Goal: Download file/media: Download file/media

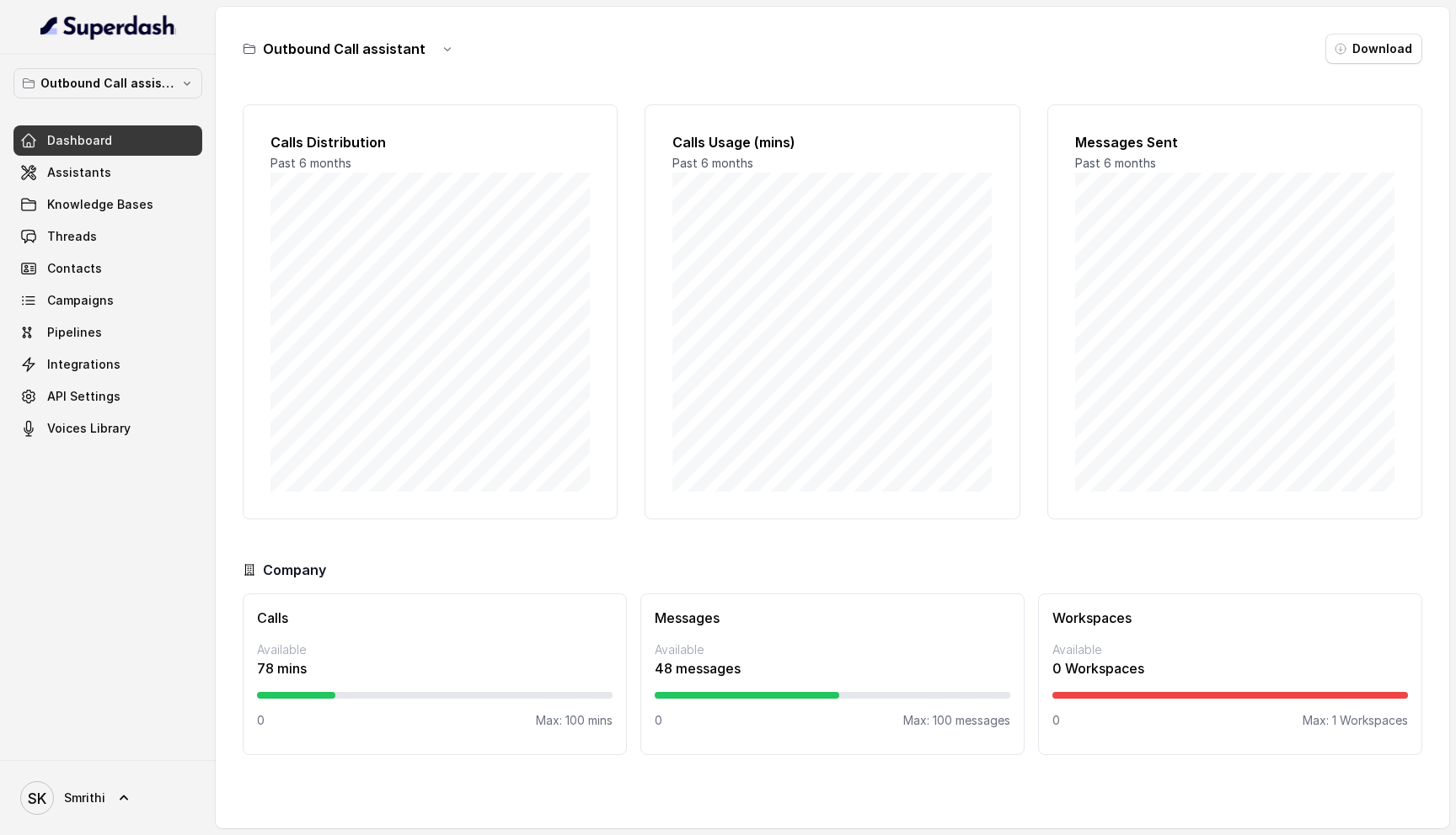
click at [159, 54] on div at bounding box center [108, 27] width 216 height 54
click at [159, 69] on button "Outbound Call assistant" at bounding box center [108, 82] width 188 height 30
click at [72, 594] on div "Outbound Call assistant Dashboard Assistants Knowledge Bases Threads Contacts C…" at bounding box center [108, 407] width 216 height 705
click at [136, 241] on link "Threads" at bounding box center [108, 236] width 188 height 30
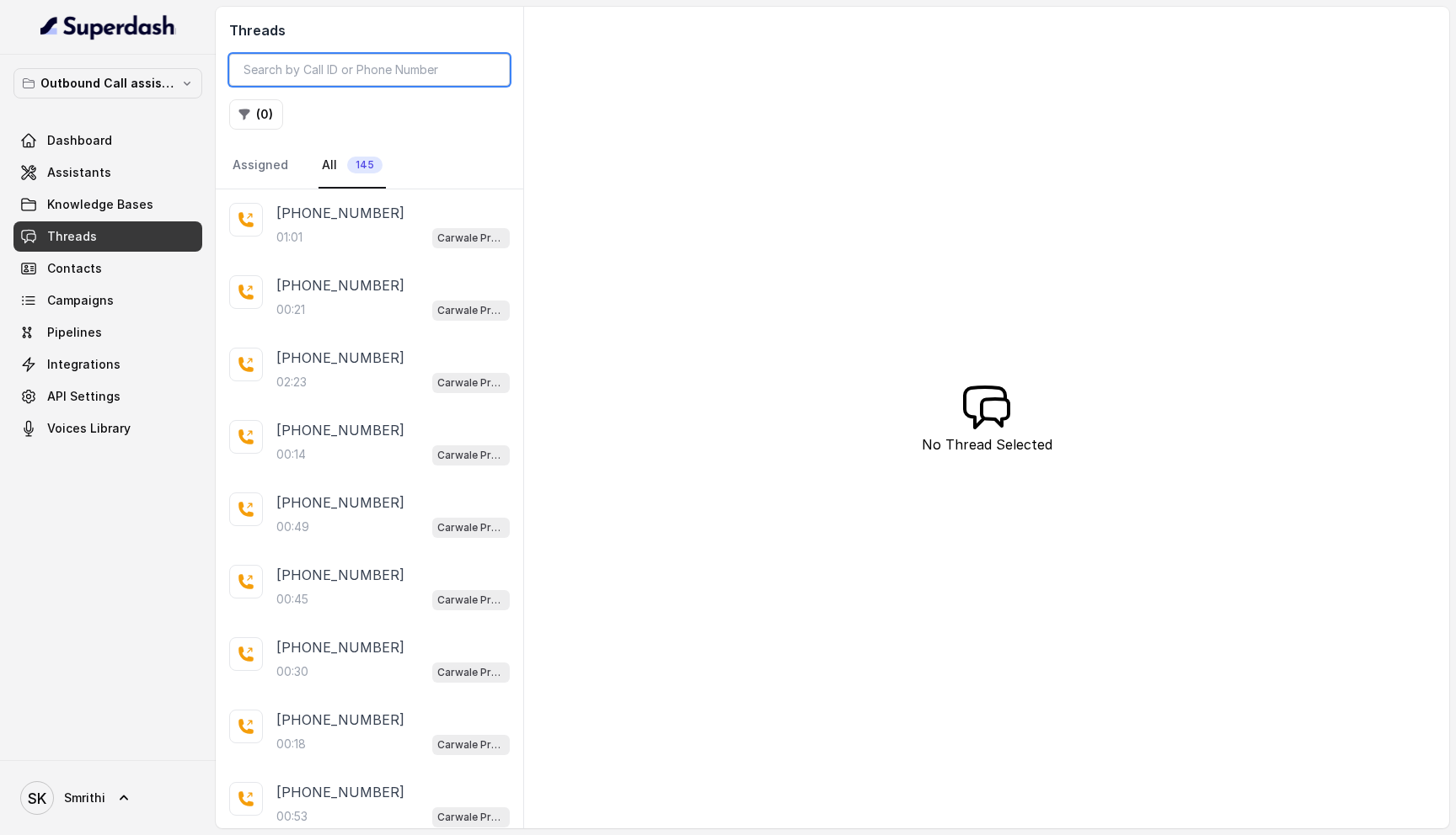
click at [390, 69] on input "search" at bounding box center [370, 70] width 281 height 32
paste input "2a77a650-4b4b-4632-bf3e-88413695849b"
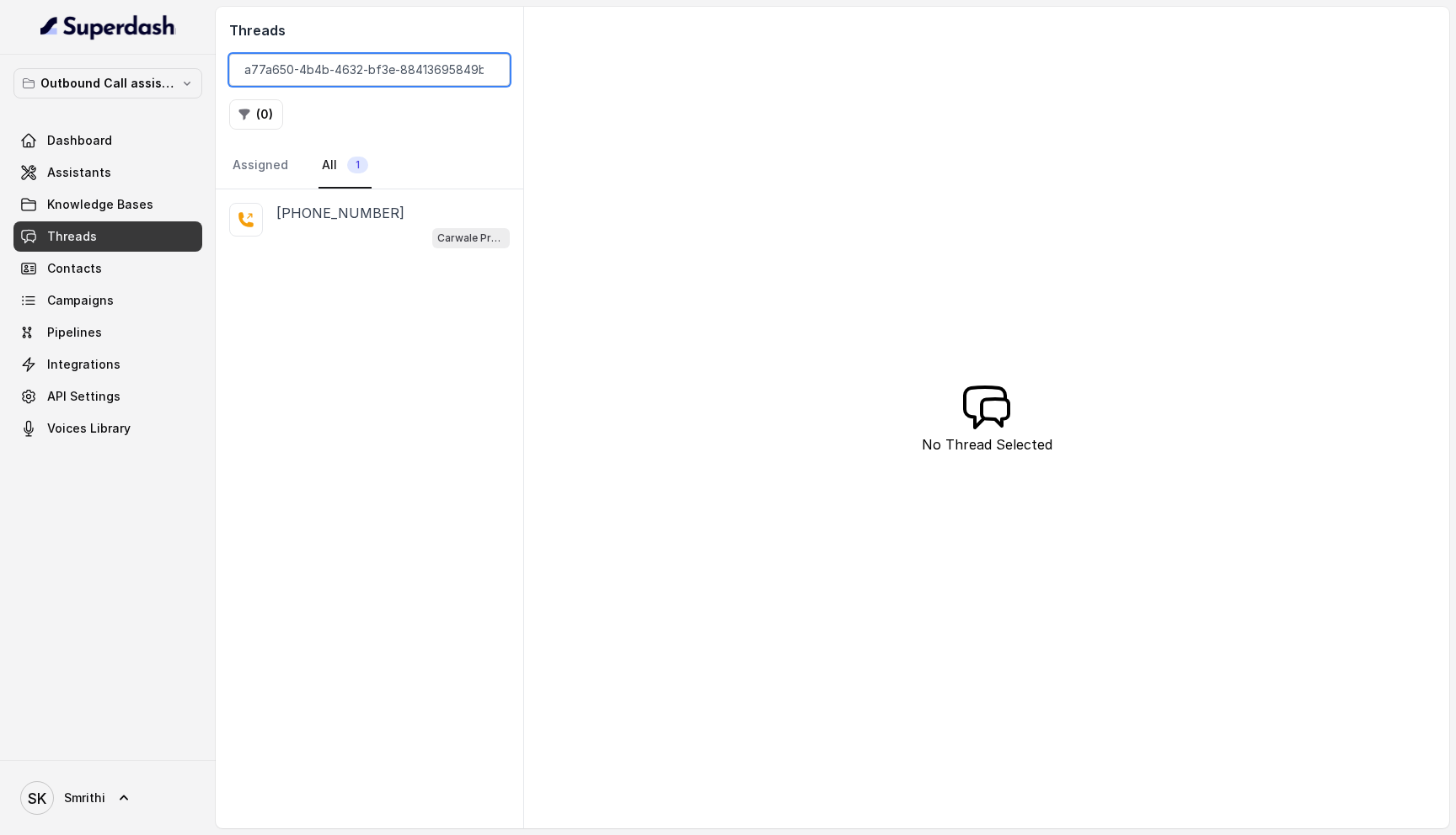
type input "2a77a650-4b4b-4632-bf3e-88413695849b"
click at [362, 217] on p "[PHONE_NUMBER]" at bounding box center [340, 213] width 128 height 20
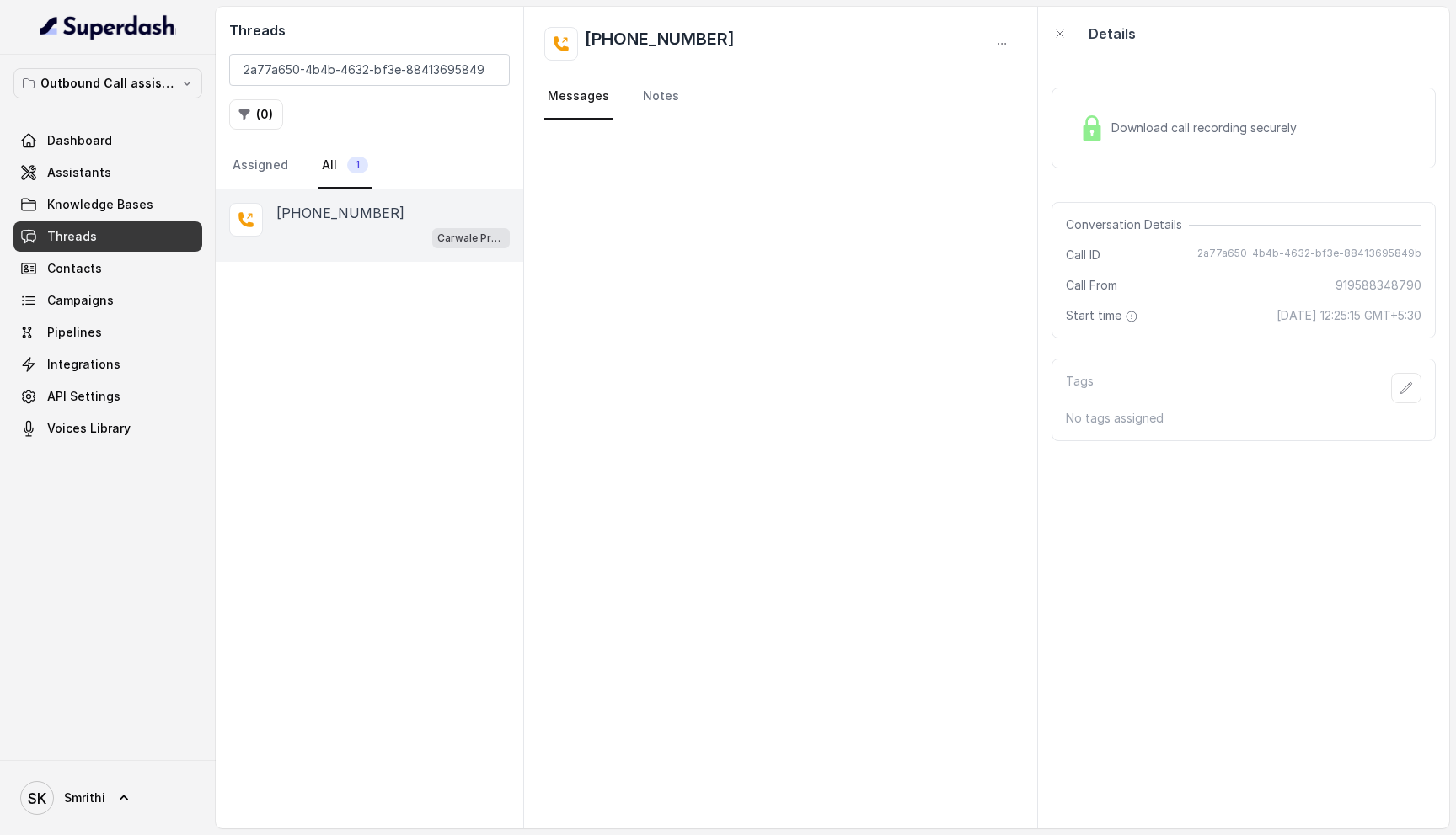
click at [1289, 133] on span "Download call recording securely" at bounding box center [1207, 128] width 192 height 17
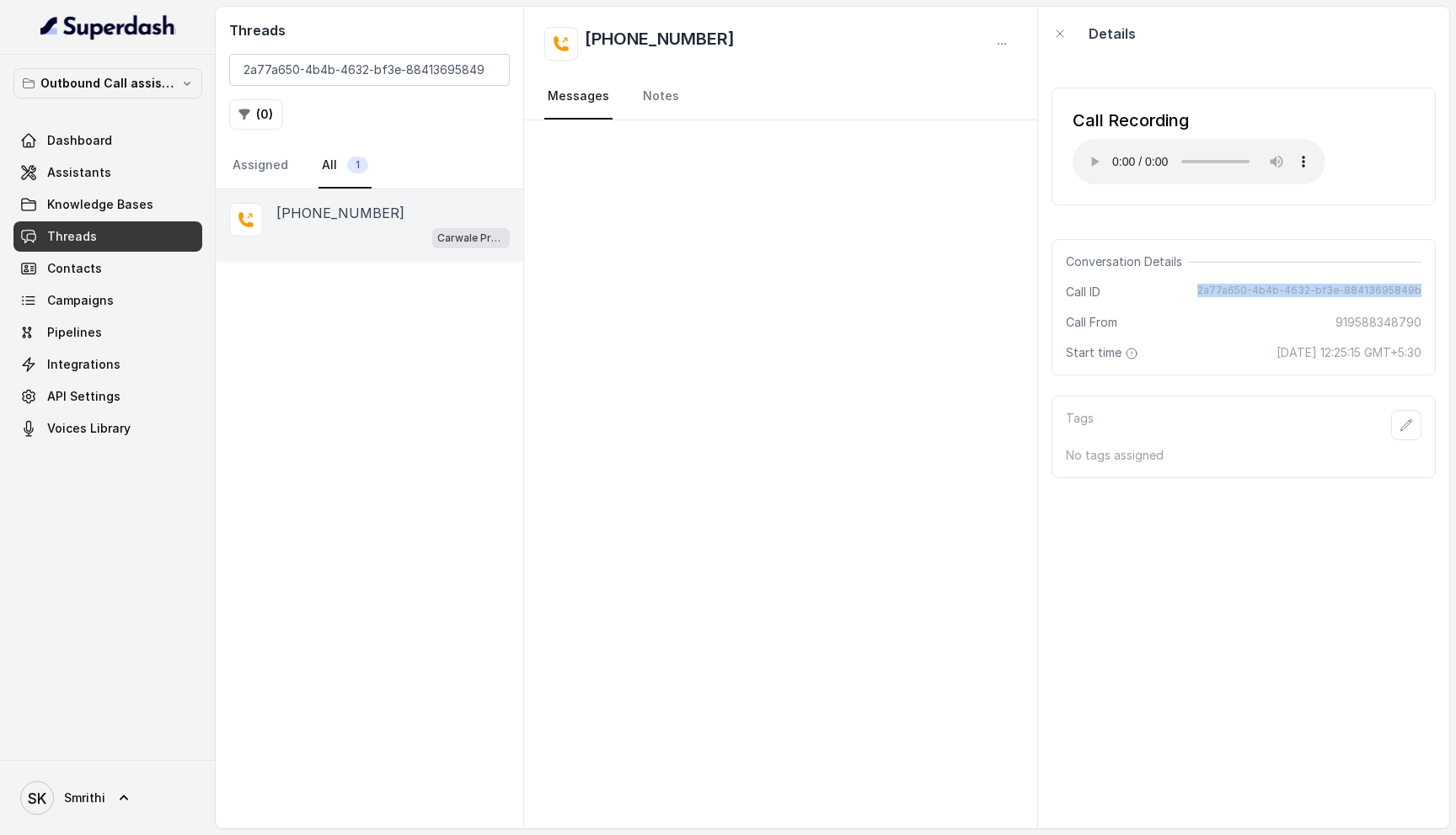
drag, startPoint x: 1427, startPoint y: 290, endPoint x: 1194, endPoint y: 290, distance: 233.0
click at [1194, 290] on div "Conversation Details Call ID 2a77a650-4b4b-4632-bf3e-88413695849b Call From 919…" at bounding box center [1243, 307] width 384 height 137
copy span "2a77a650-4b4b-4632-bf3e-88413695849b"
click at [1371, 166] on div "Call Recording Your browser does not support the audio element." at bounding box center [1243, 147] width 384 height 118
drag, startPoint x: 1424, startPoint y: 286, endPoint x: 1210, endPoint y: 286, distance: 214.0
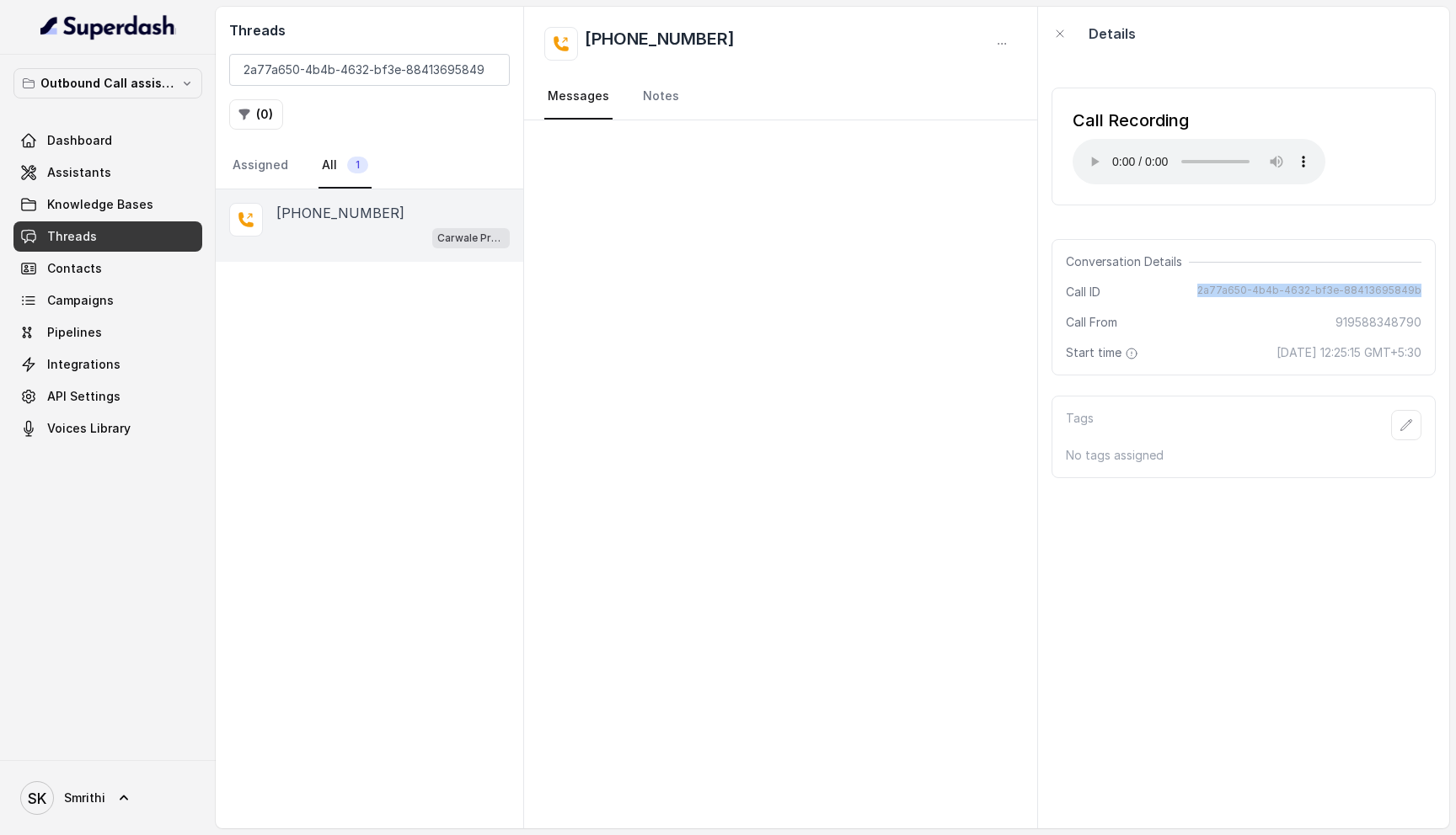
click at [1210, 286] on div "Conversation Details Call ID 2a77a650-4b4b-4632-bf3e-88413695849b Call From 919…" at bounding box center [1243, 307] width 384 height 137
copy span "2a77a650-4b4b-4632-bf3e-88413695849b"
click at [384, 63] on input "2a77a650-4b4b-4632-bf3e-88413695849b" at bounding box center [370, 70] width 281 height 32
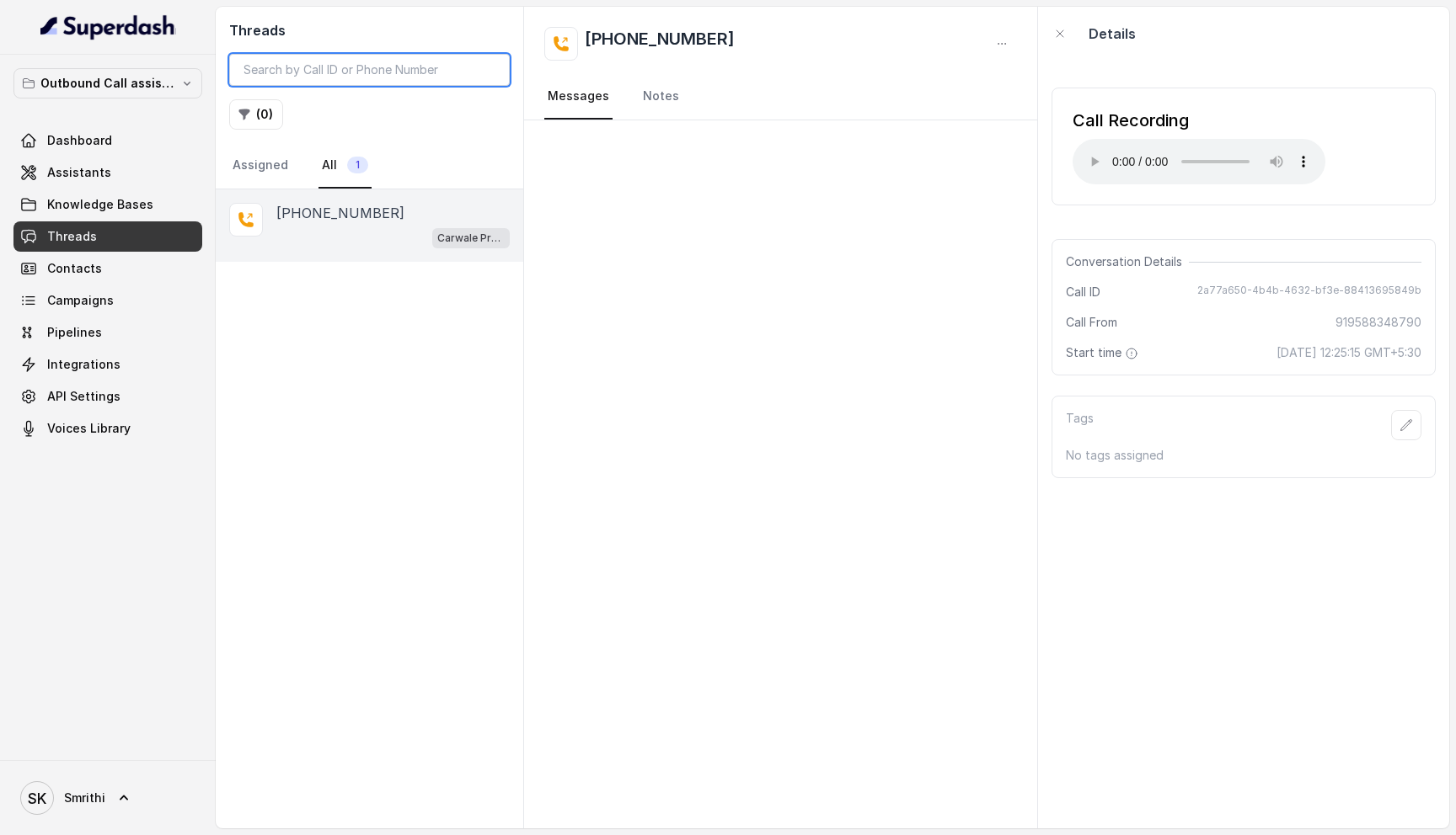
paste input "8a923589-0e28-479a-9d30-29ce0dac4978"
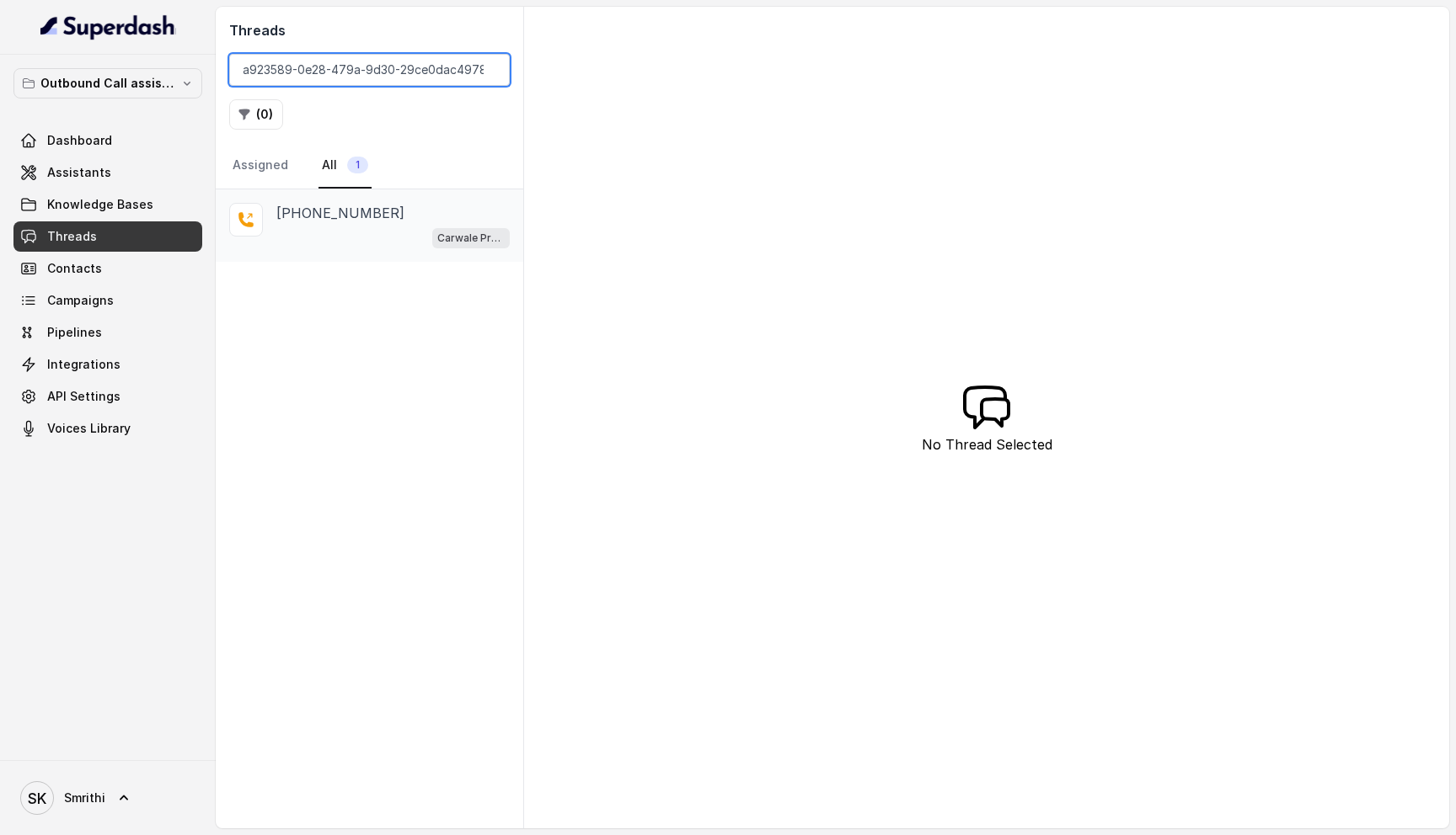
type input "8a923589-0e28-479a-9d30-29ce0dac4978"
click at [401, 222] on div "[PHONE_NUMBER]" at bounding box center [393, 213] width 234 height 20
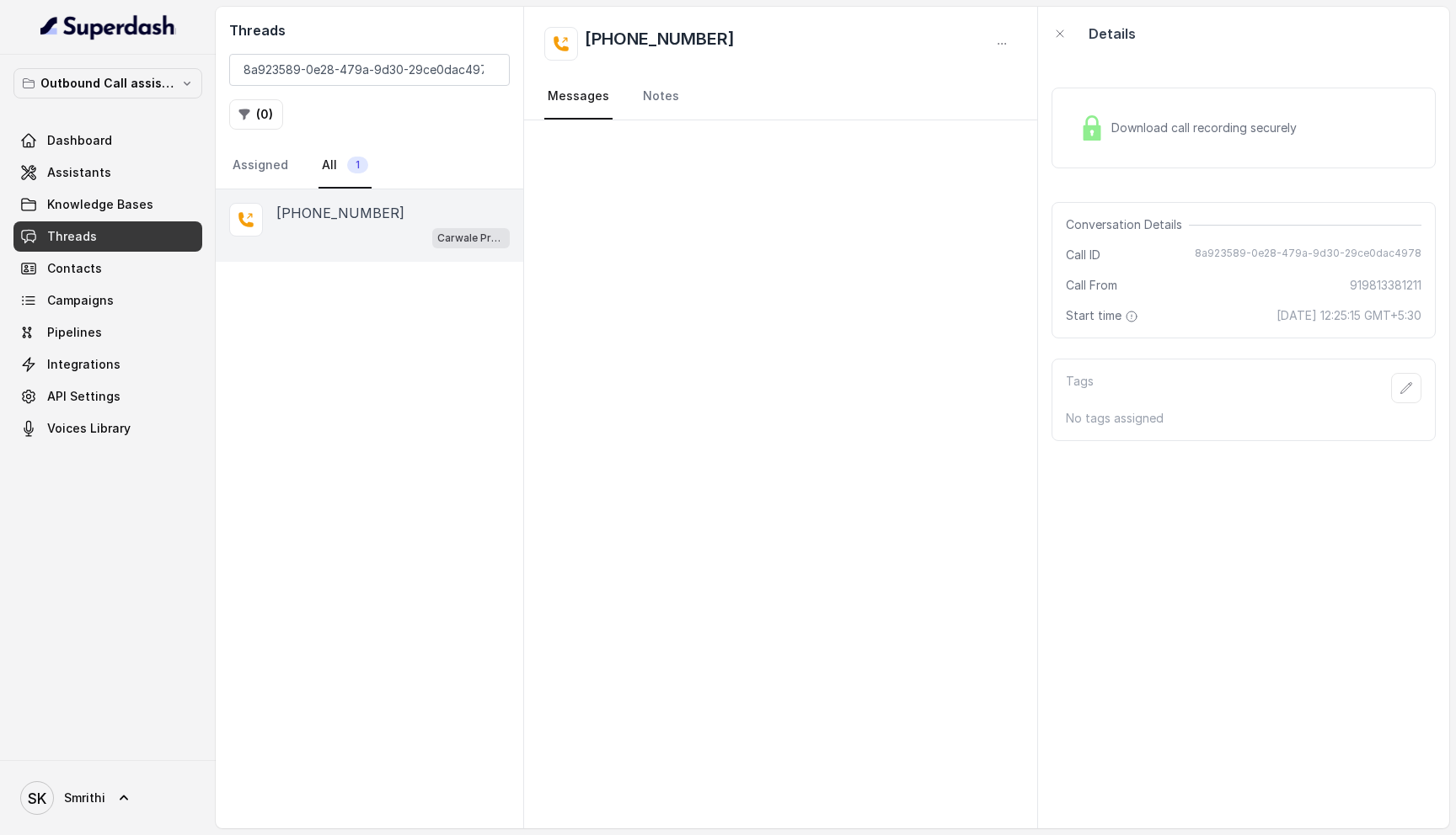
click at [1185, 114] on div "Download call recording securely" at bounding box center [1188, 128] width 231 height 39
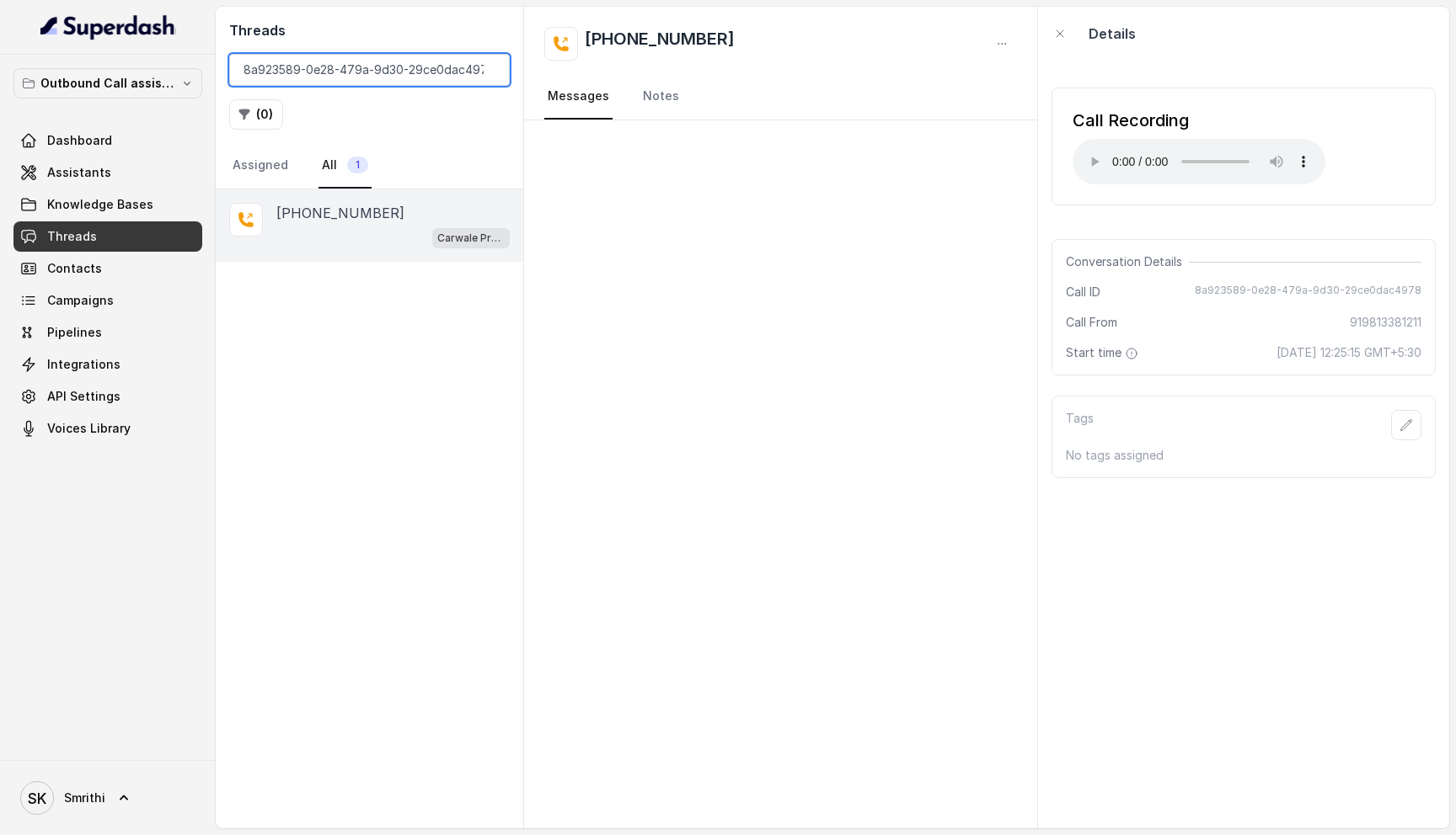
click at [439, 72] on input "8a923589-0e28-479a-9d30-29ce0dac4978" at bounding box center [370, 70] width 281 height 32
paste input "d6065408-3931-42c3-93ce-af847e273132"
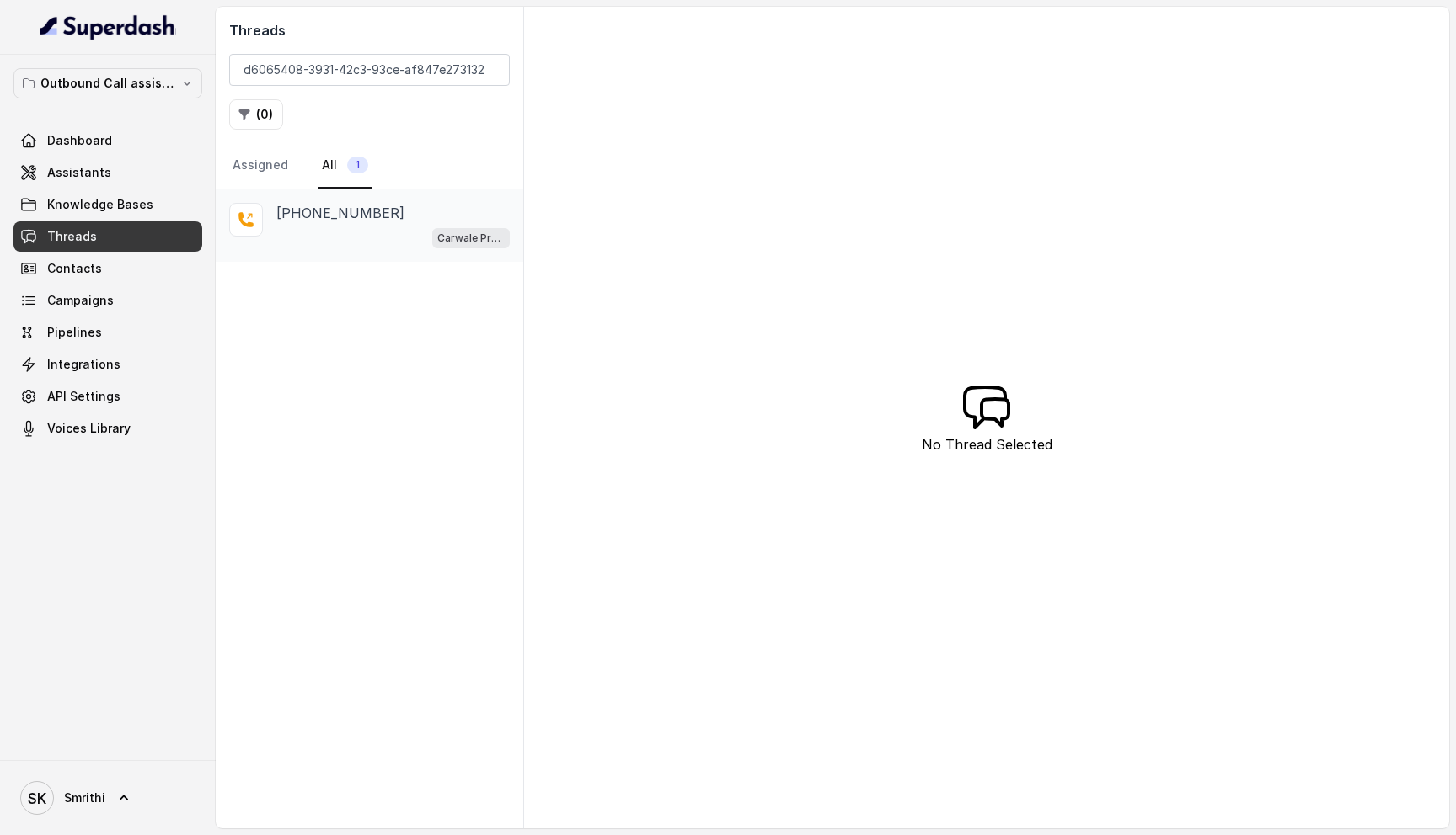
click at [392, 213] on div "[PHONE_NUMBER]" at bounding box center [393, 213] width 234 height 20
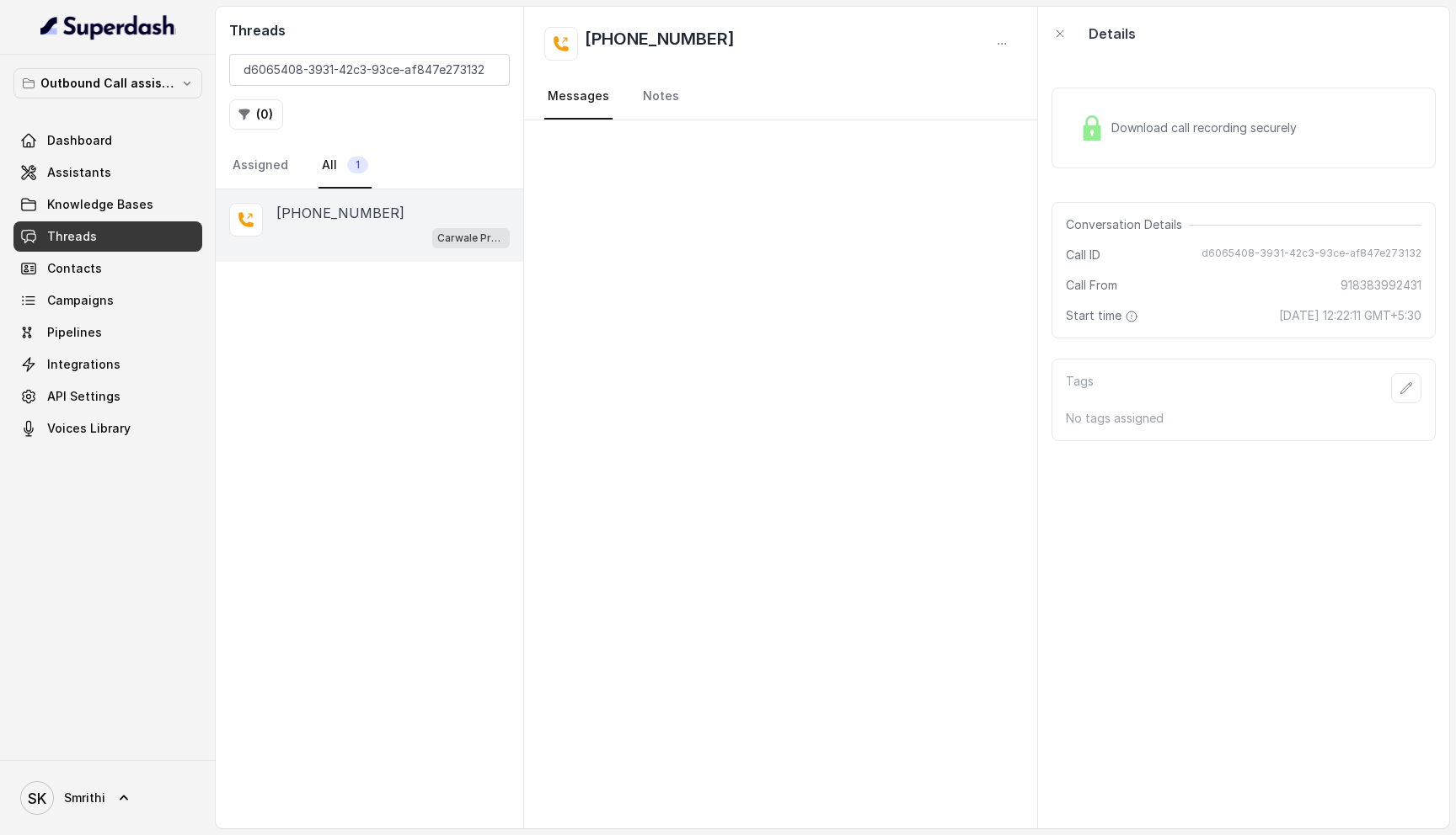
click at [1178, 138] on div "Download call recording securely" at bounding box center [1188, 128] width 231 height 39
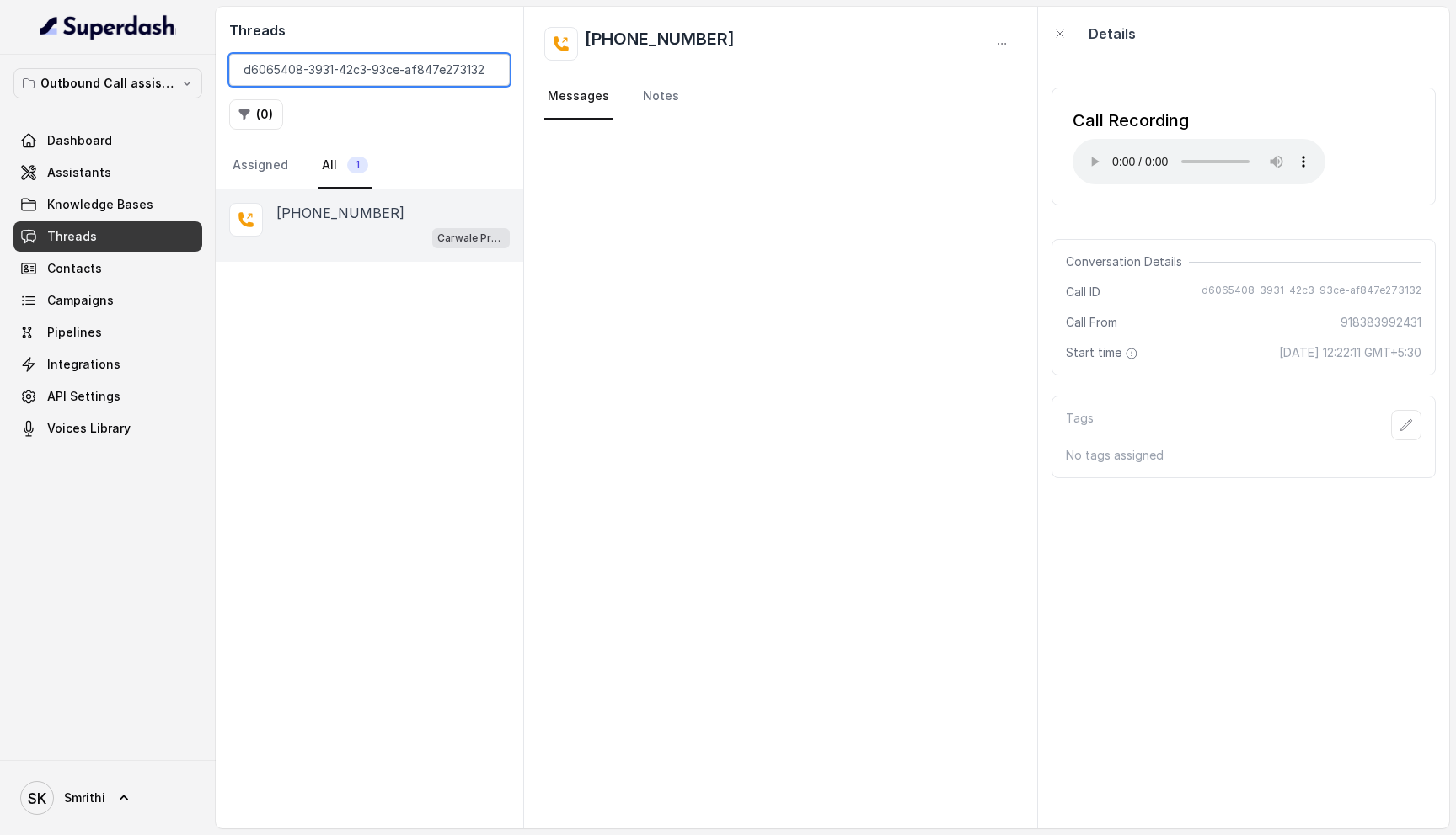
click at [423, 76] on input "d6065408-3931-42c3-93ce-af847e273132" at bounding box center [370, 70] width 281 height 32
paste input "3a2b5efd-68e0-4d6e-8de7-621e60467e5a"
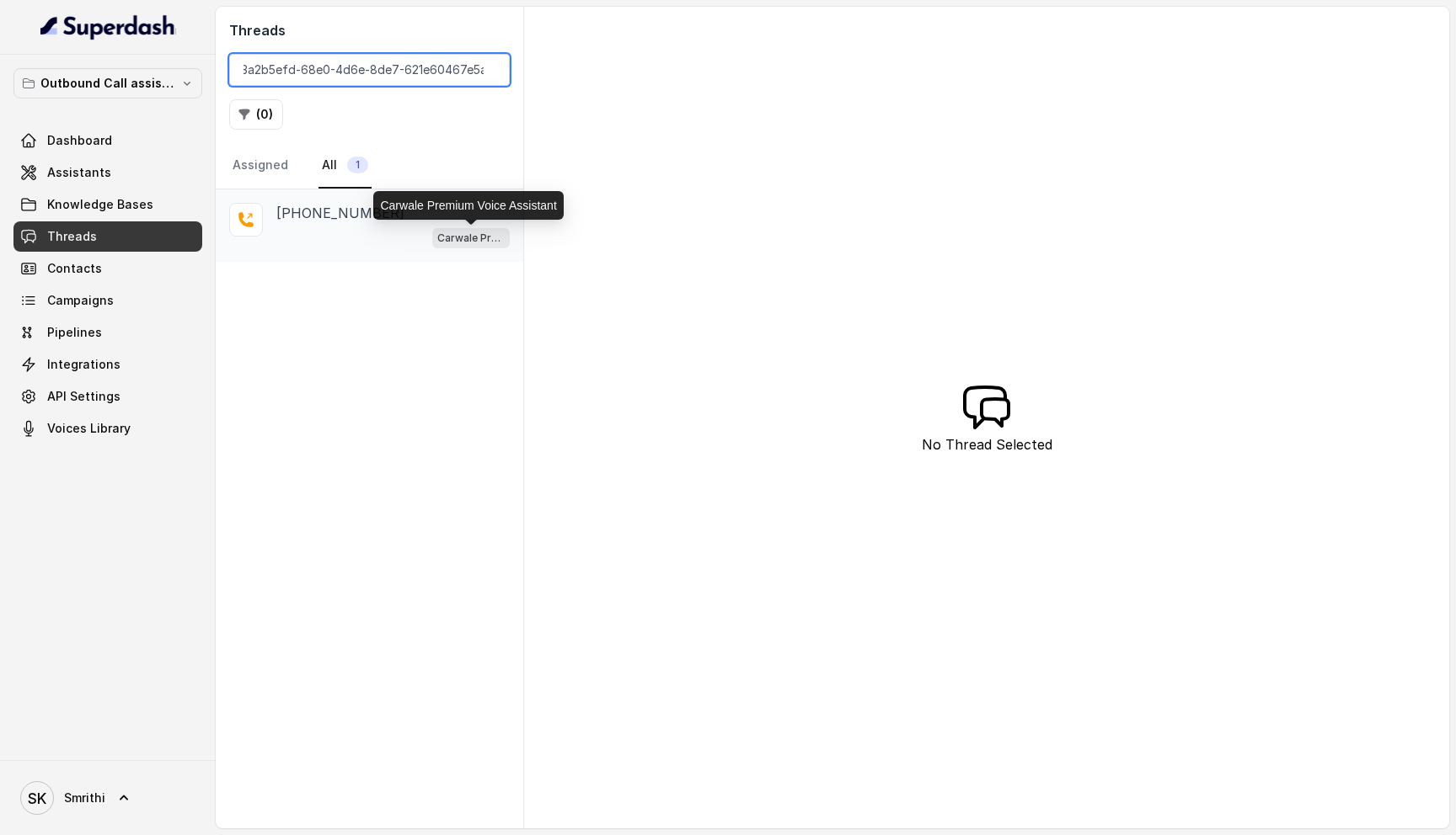
type input "3a2b5efd-68e0-4d6e-8de7-621e60467e5a"
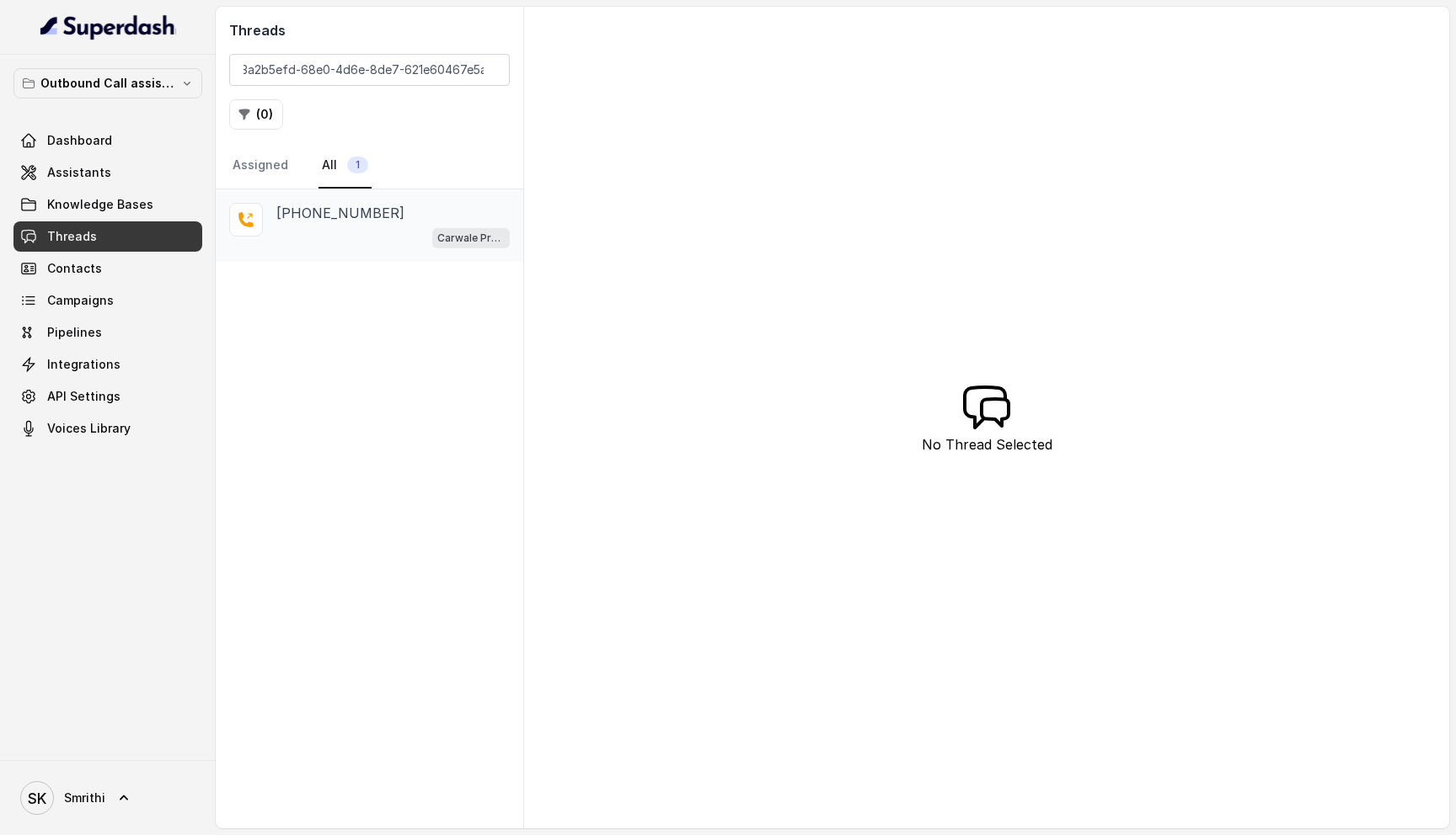
click at [374, 223] on div "[PHONE_NUMBER] Carwale Premium Voice Assistant" at bounding box center [393, 226] width 234 height 45
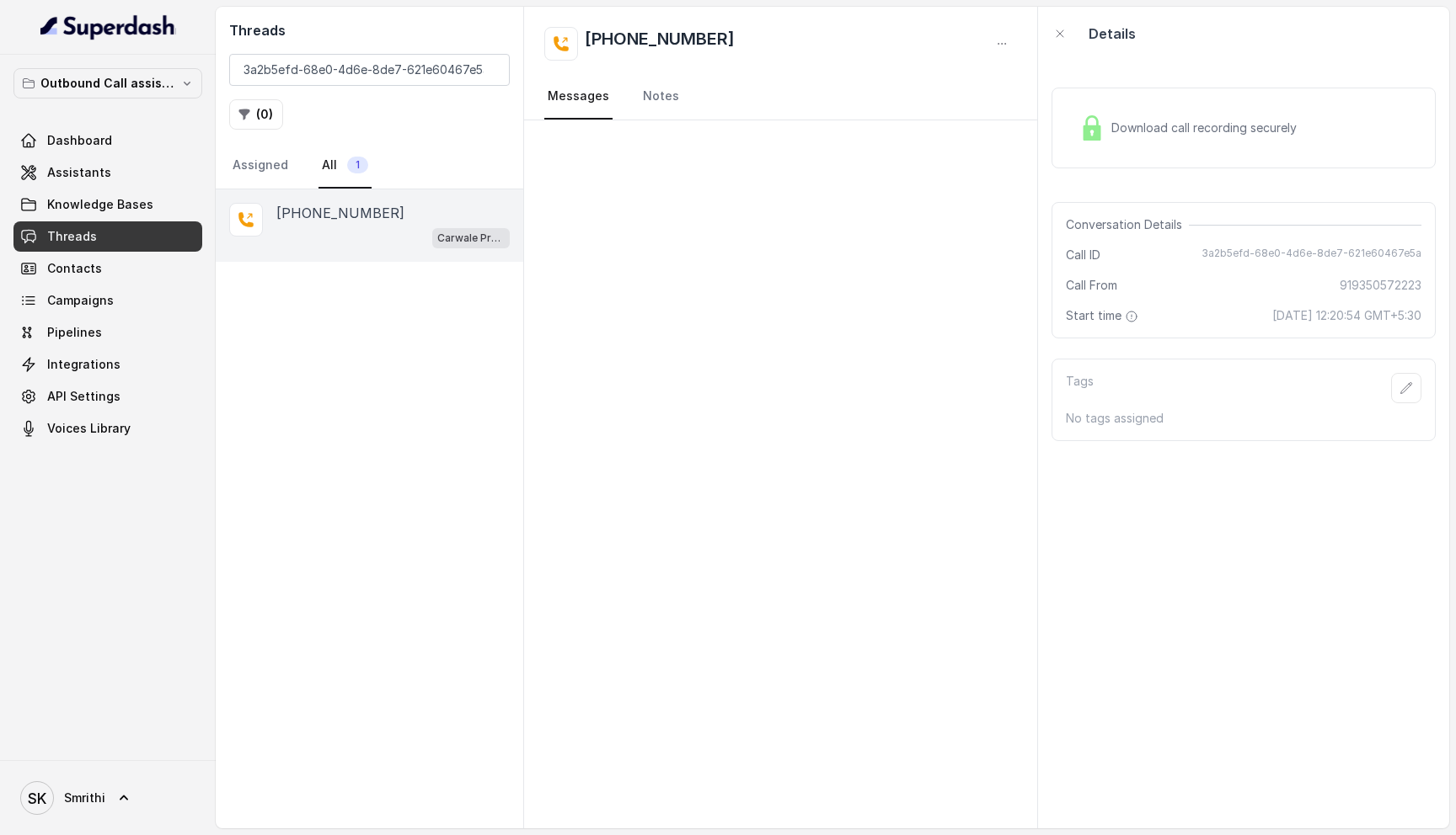
click at [1200, 122] on span "Download call recording securely" at bounding box center [1207, 128] width 192 height 17
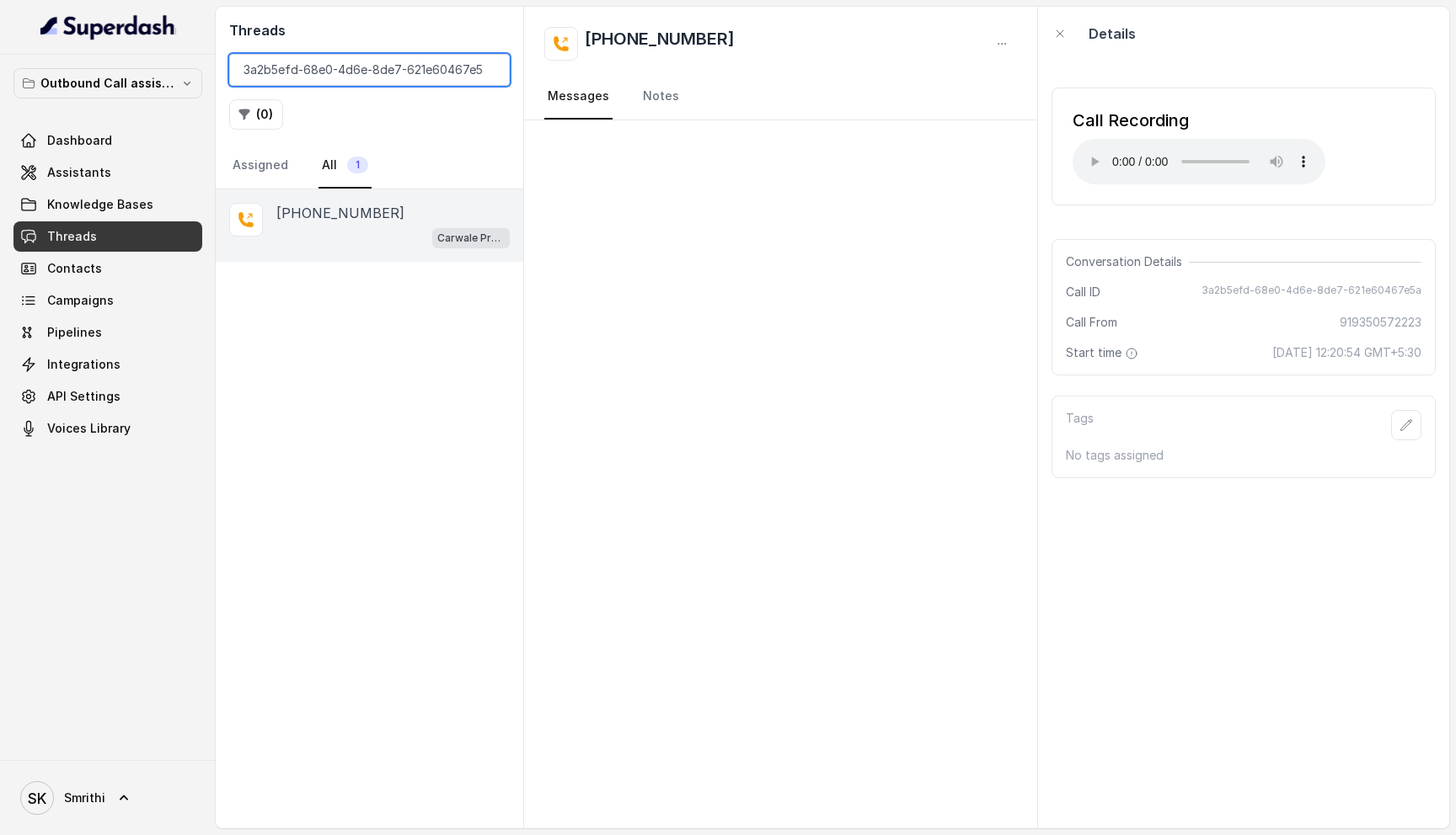
click at [383, 67] on input "3a2b5efd-68e0-4d6e-8de7-621e60467e5a" at bounding box center [370, 70] width 281 height 32
paste input "e8d6b9d0-328f-44e6-8fad-9fdd8a452462"
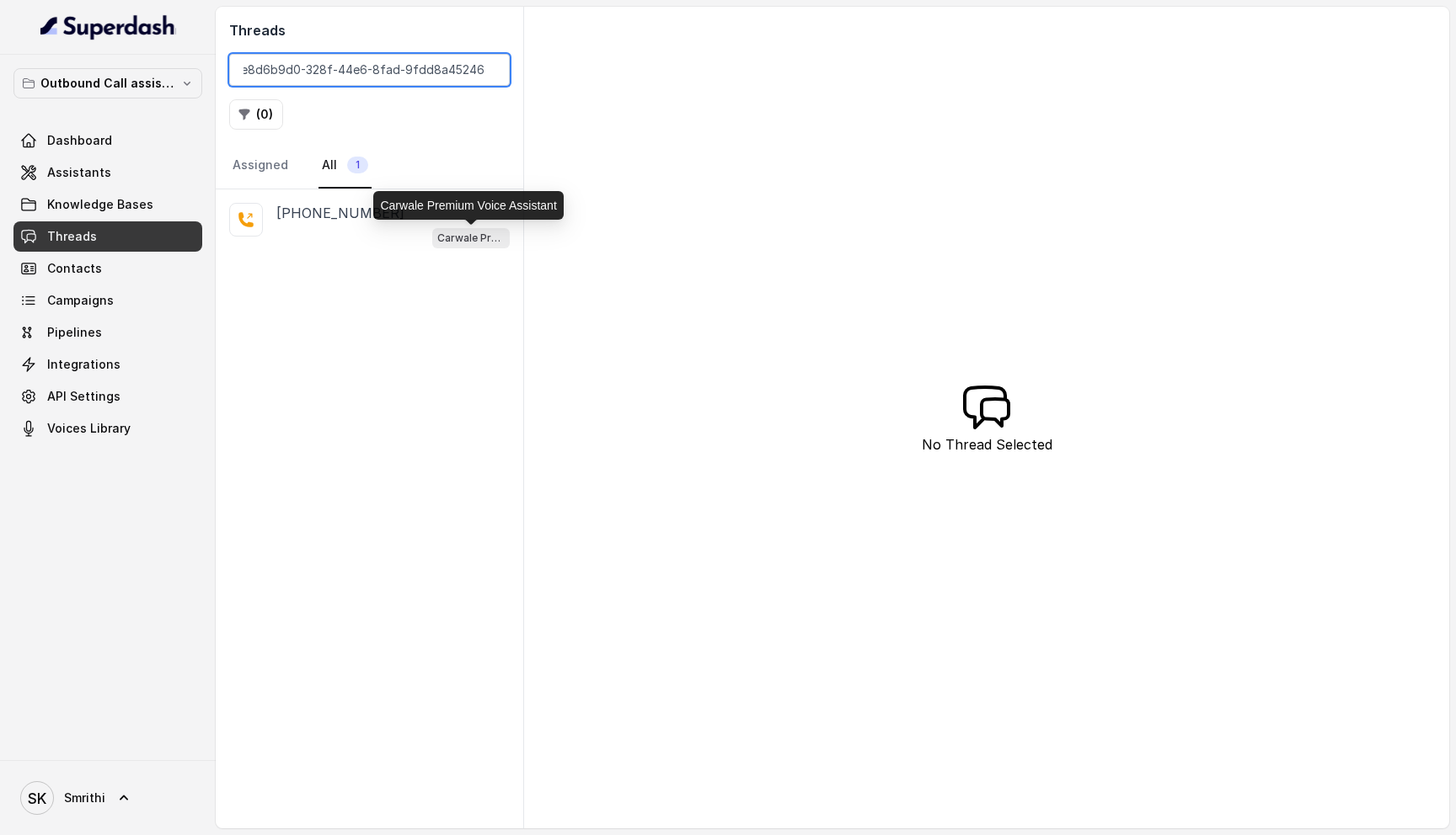
type input "e8d6b9d0-328f-44e6-8fad-9fdd8a452462"
click at [385, 211] on div "Carwale Premium Voice Assistant" at bounding box center [468, 206] width 189 height 29
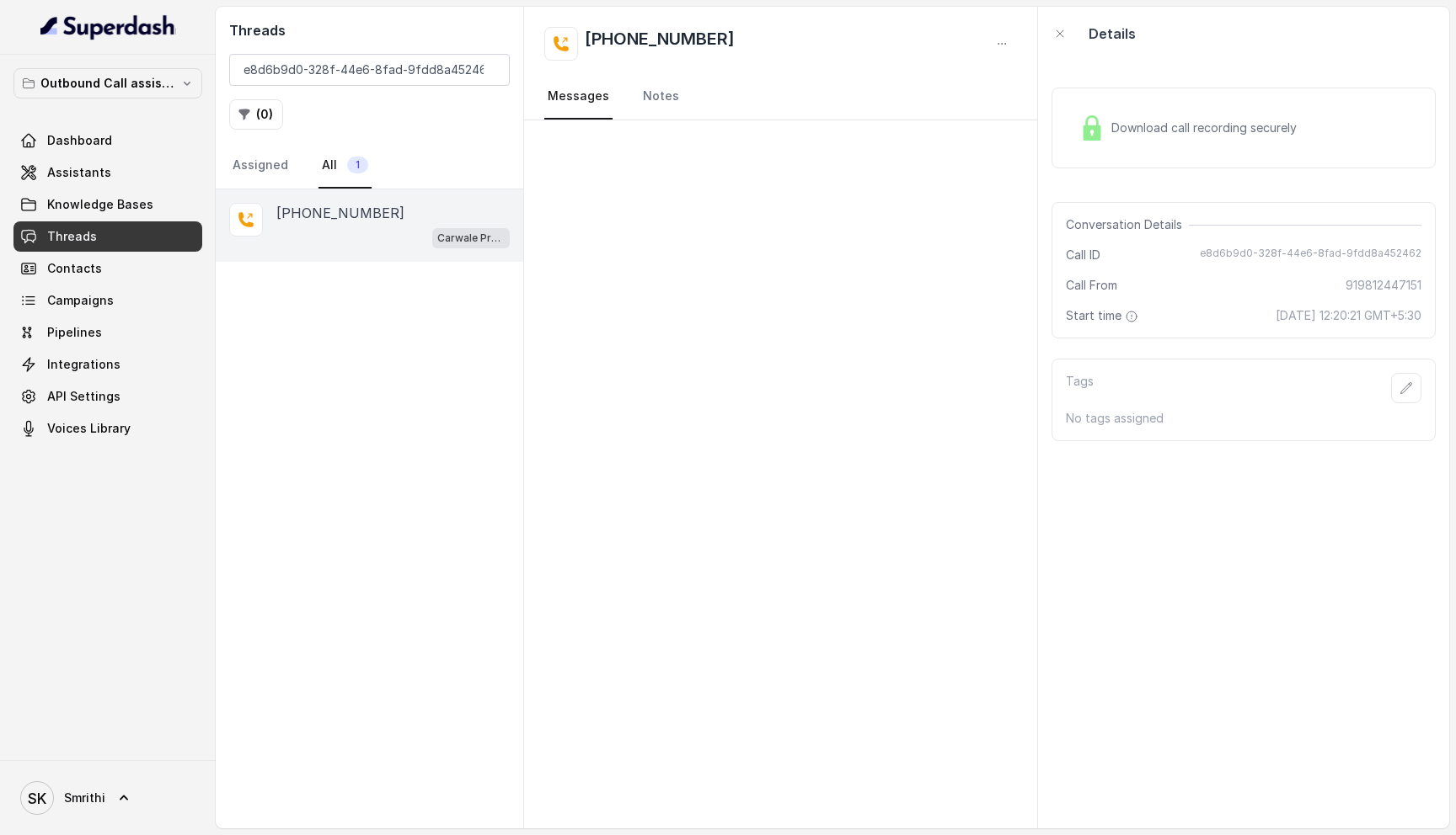
click at [1266, 133] on span "Download call recording securely" at bounding box center [1207, 128] width 192 height 17
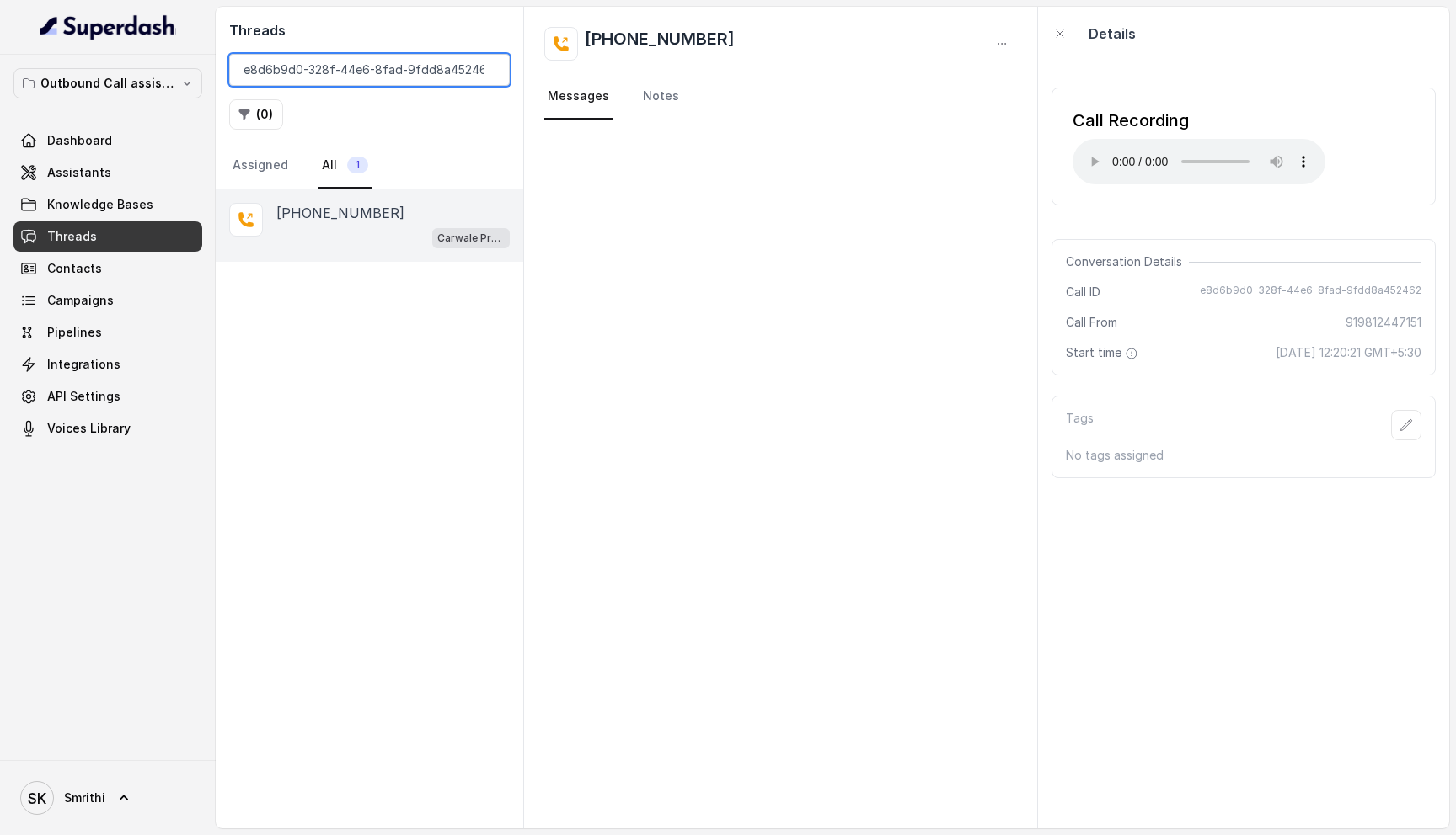
click at [404, 69] on input "e8d6b9d0-328f-44e6-8fad-9fdd8a452462" at bounding box center [370, 70] width 281 height 32
paste input "1af2acbd-9bc2-4d5c-bbd2-49527421eb8e"
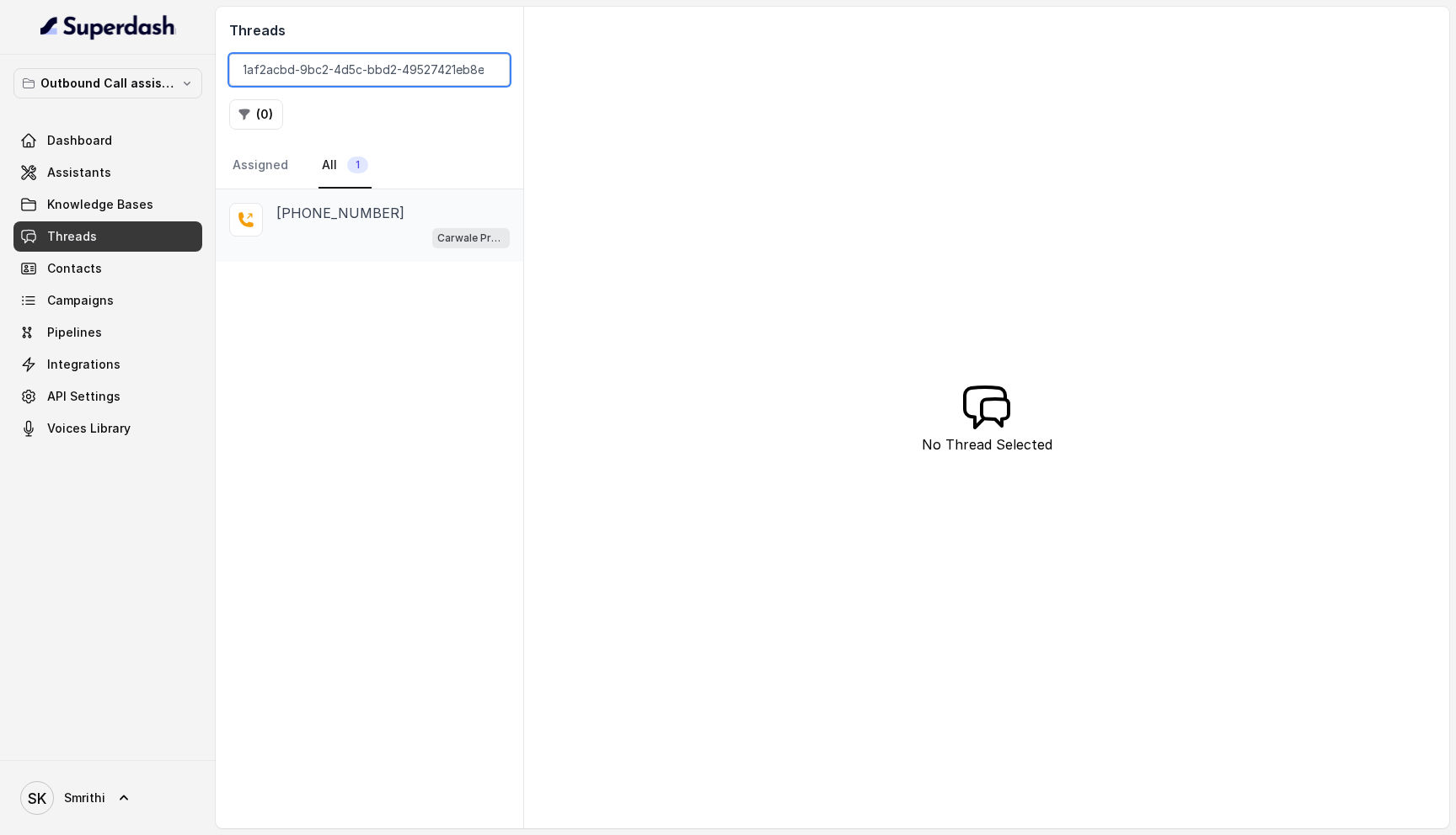
type input "1af2acbd-9bc2-4d5c-bbd2-49527421eb8e"
click at [401, 228] on div "Carwale Premium Voice Assistant" at bounding box center [393, 237] width 234 height 22
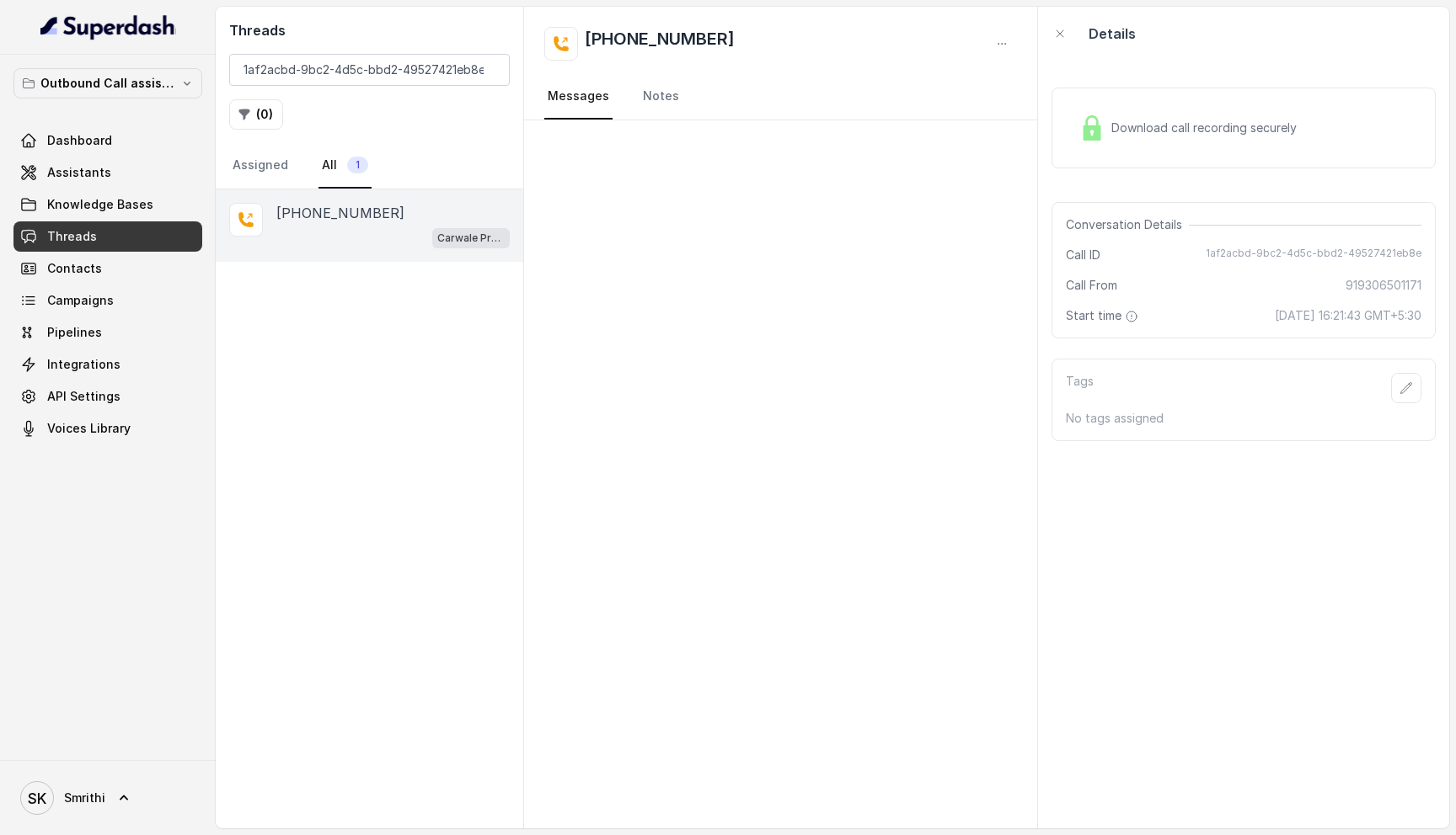
click at [1134, 133] on span "Download call recording securely" at bounding box center [1207, 128] width 192 height 17
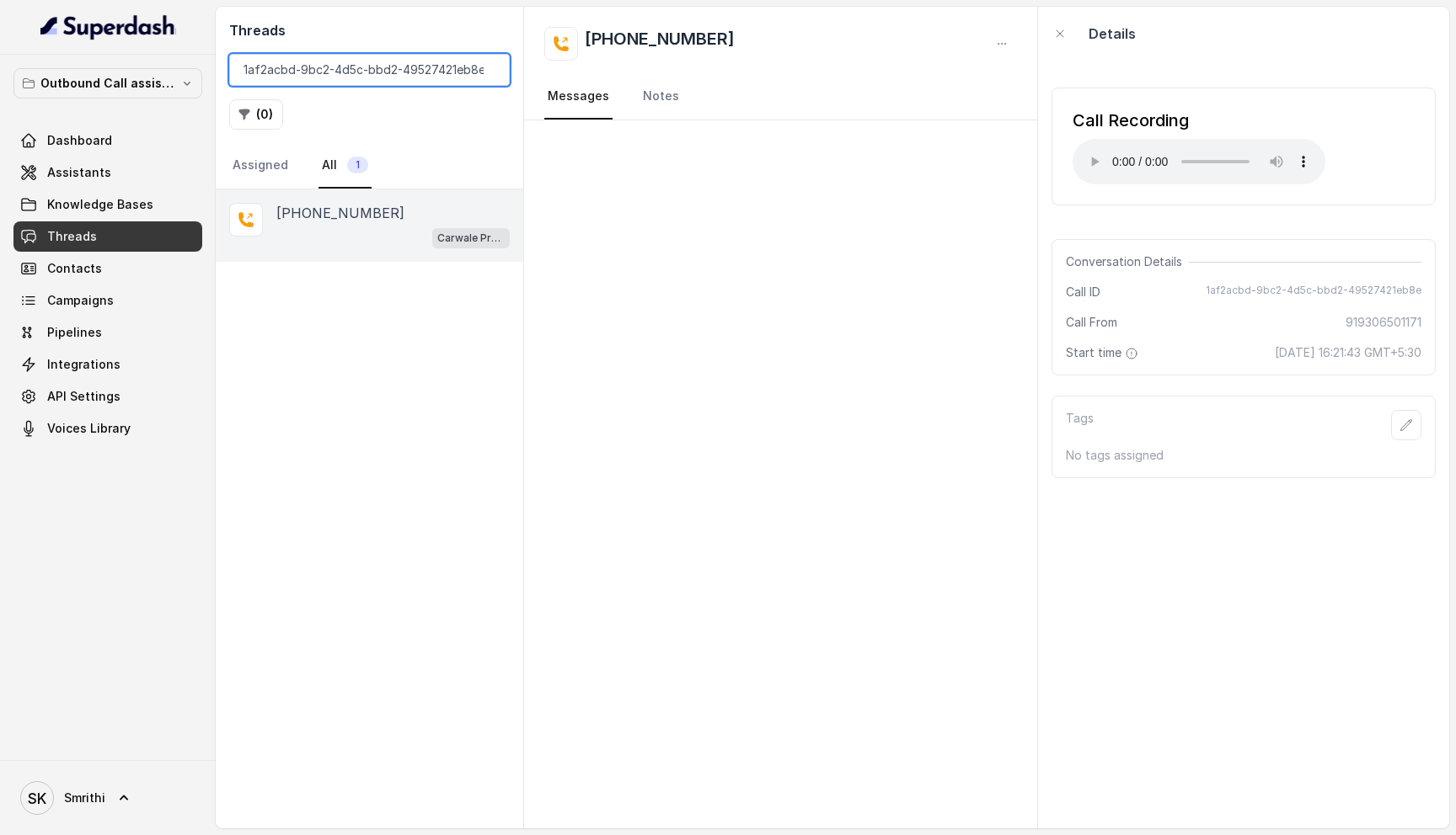
click at [362, 72] on input "1af2acbd-9bc2-4d5c-bbd2-49527421eb8e" at bounding box center [370, 70] width 281 height 32
paste input "c2f199aa-ee85-4c1f-8ba0-5cc9b7ea9fd8"
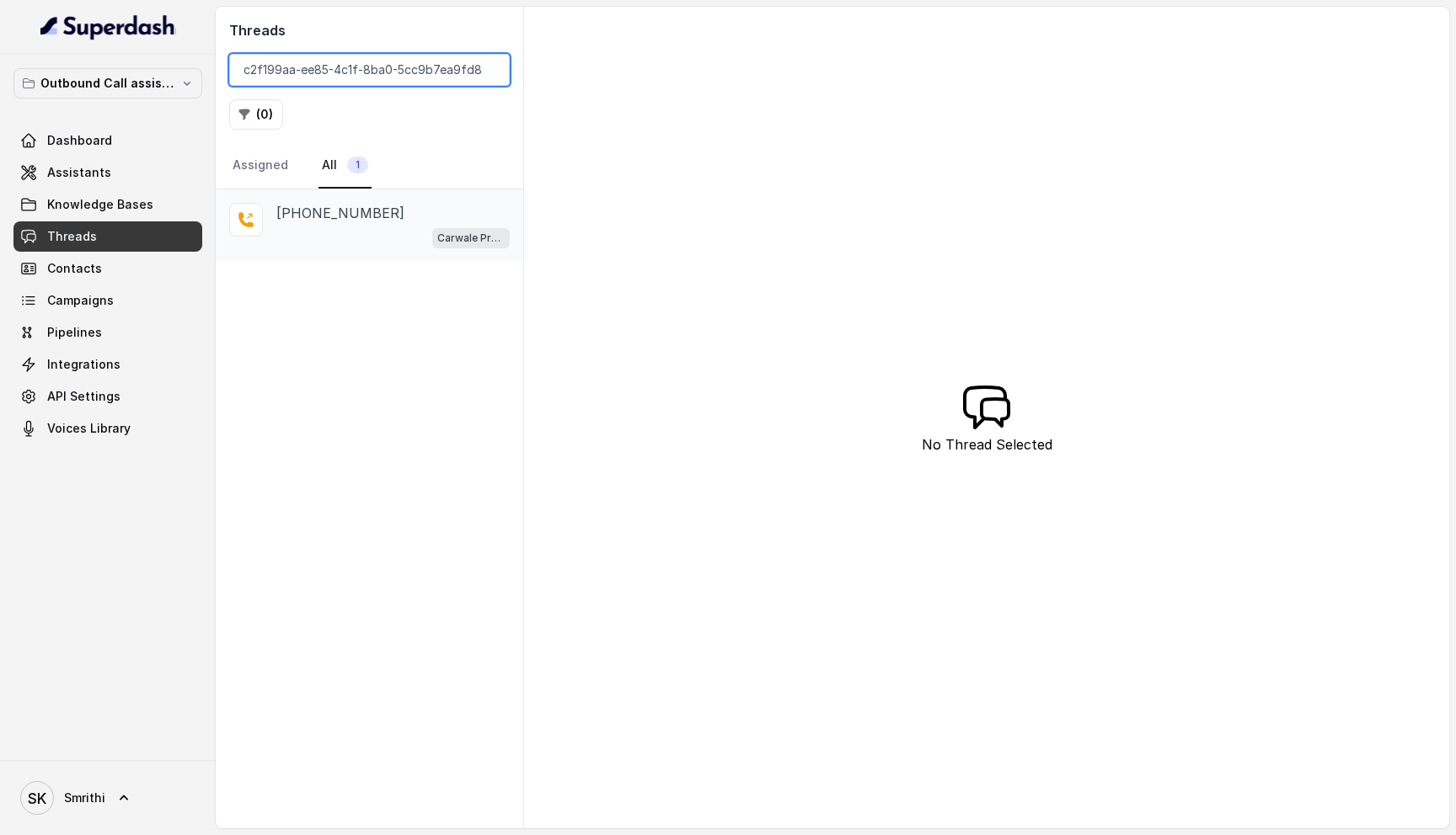
type input "c2f199aa-ee85-4c1f-8ba0-5cc9b7ea9fd8"
click at [370, 234] on div "Carwale Premium Voice Assistant" at bounding box center [393, 237] width 234 height 22
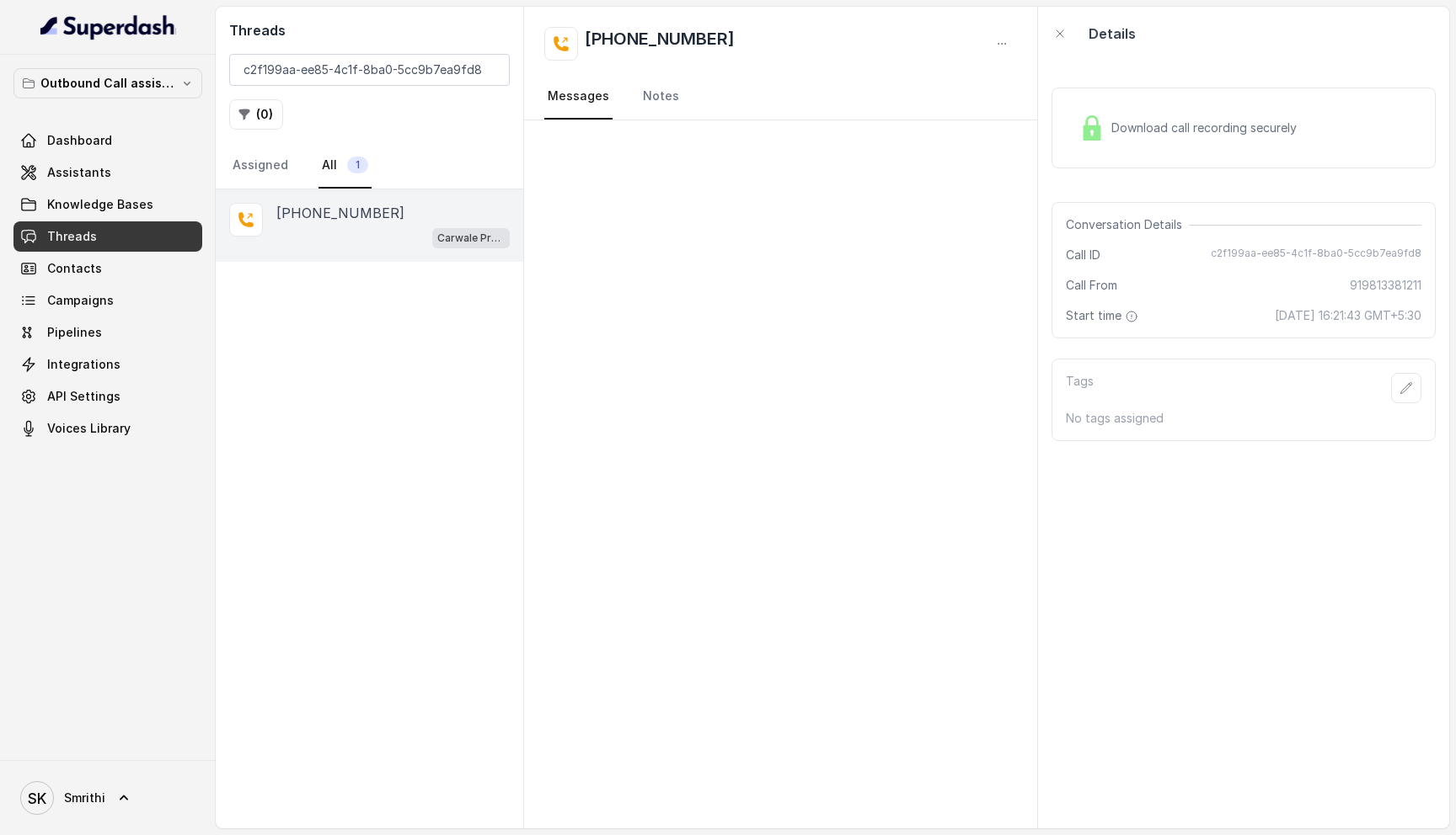
click at [1150, 115] on div "Download call recording securely" at bounding box center [1188, 128] width 231 height 39
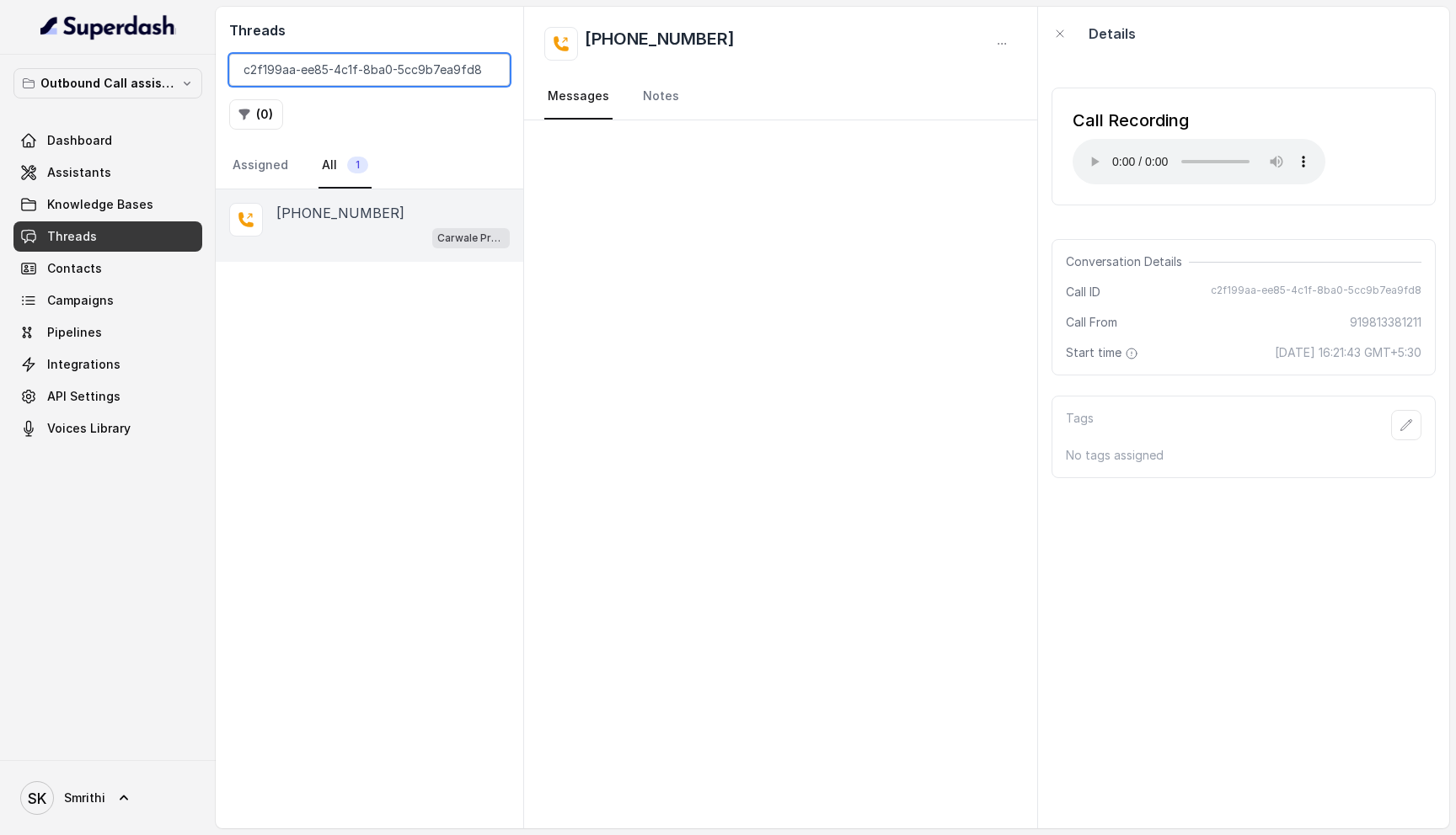
click at [424, 60] on input "c2f199aa-ee85-4c1f-8ba0-5cc9b7ea9fd8" at bounding box center [370, 70] width 281 height 32
paste input "54ba2e41-45da-4ea0-8141-a81d2644eb7d"
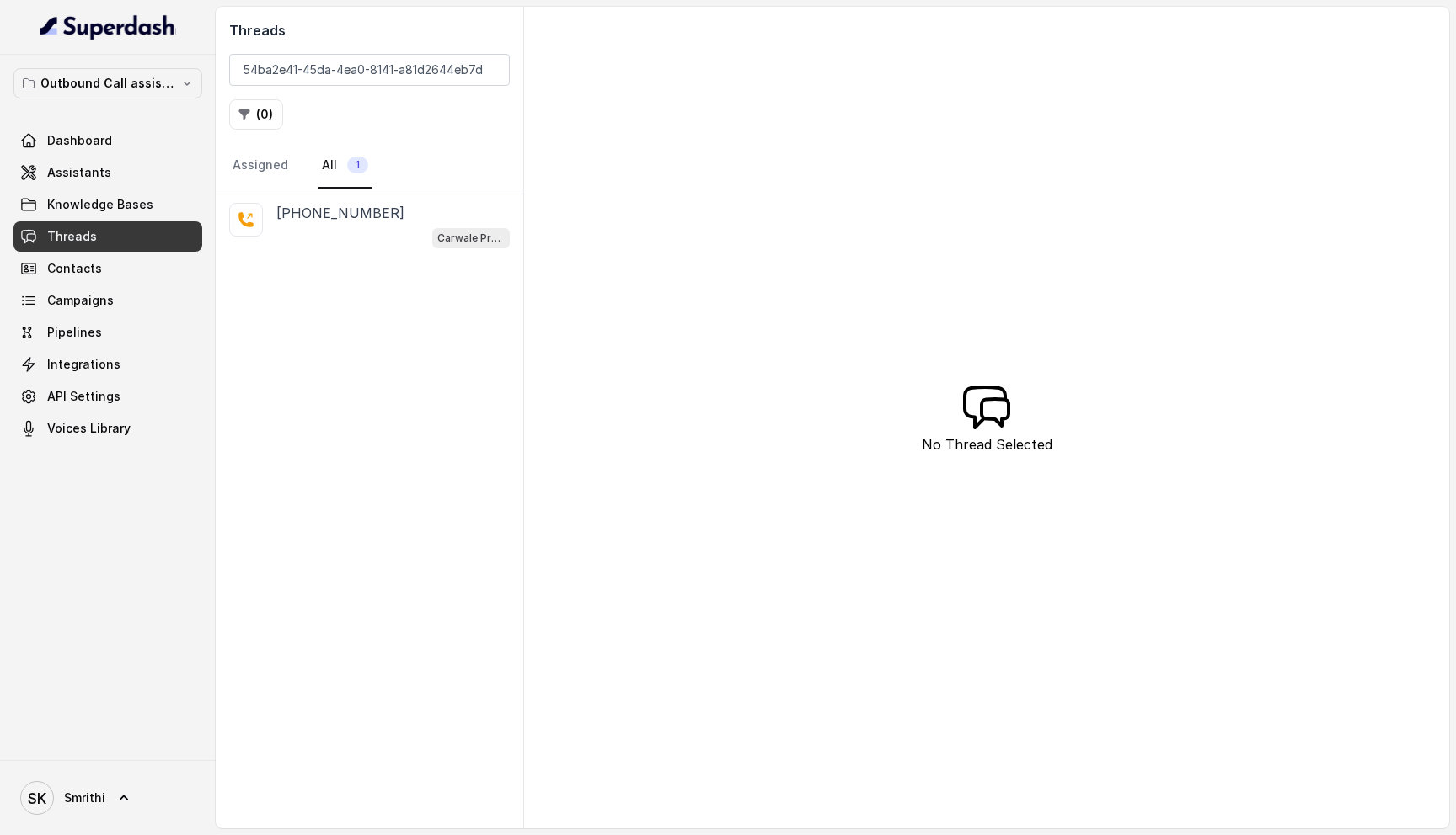
click at [352, 226] on div "Carwale Premium Voice Assistant" at bounding box center [393, 237] width 234 height 22
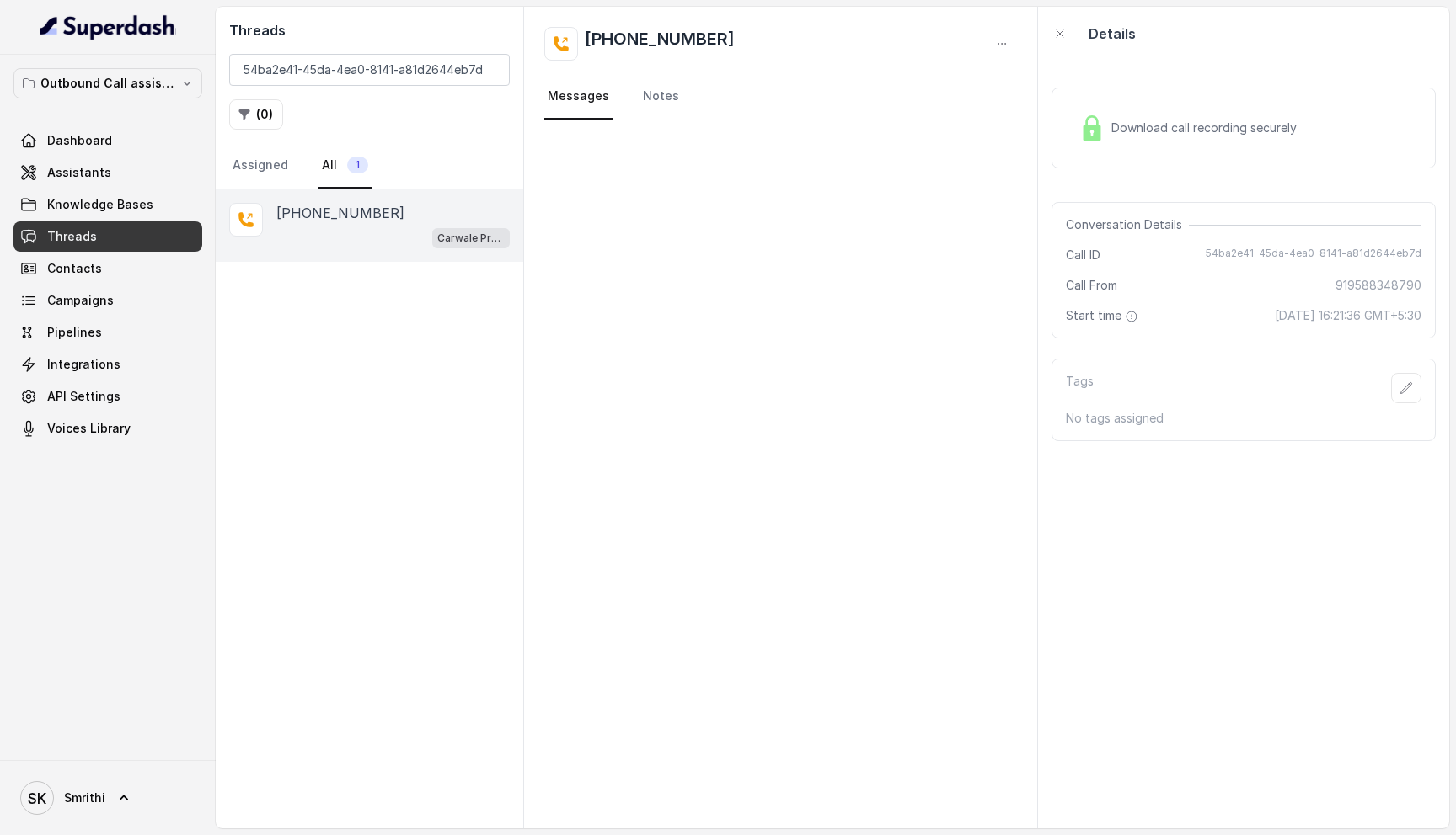
click at [1136, 118] on div "Download call recording securely" at bounding box center [1188, 128] width 231 height 39
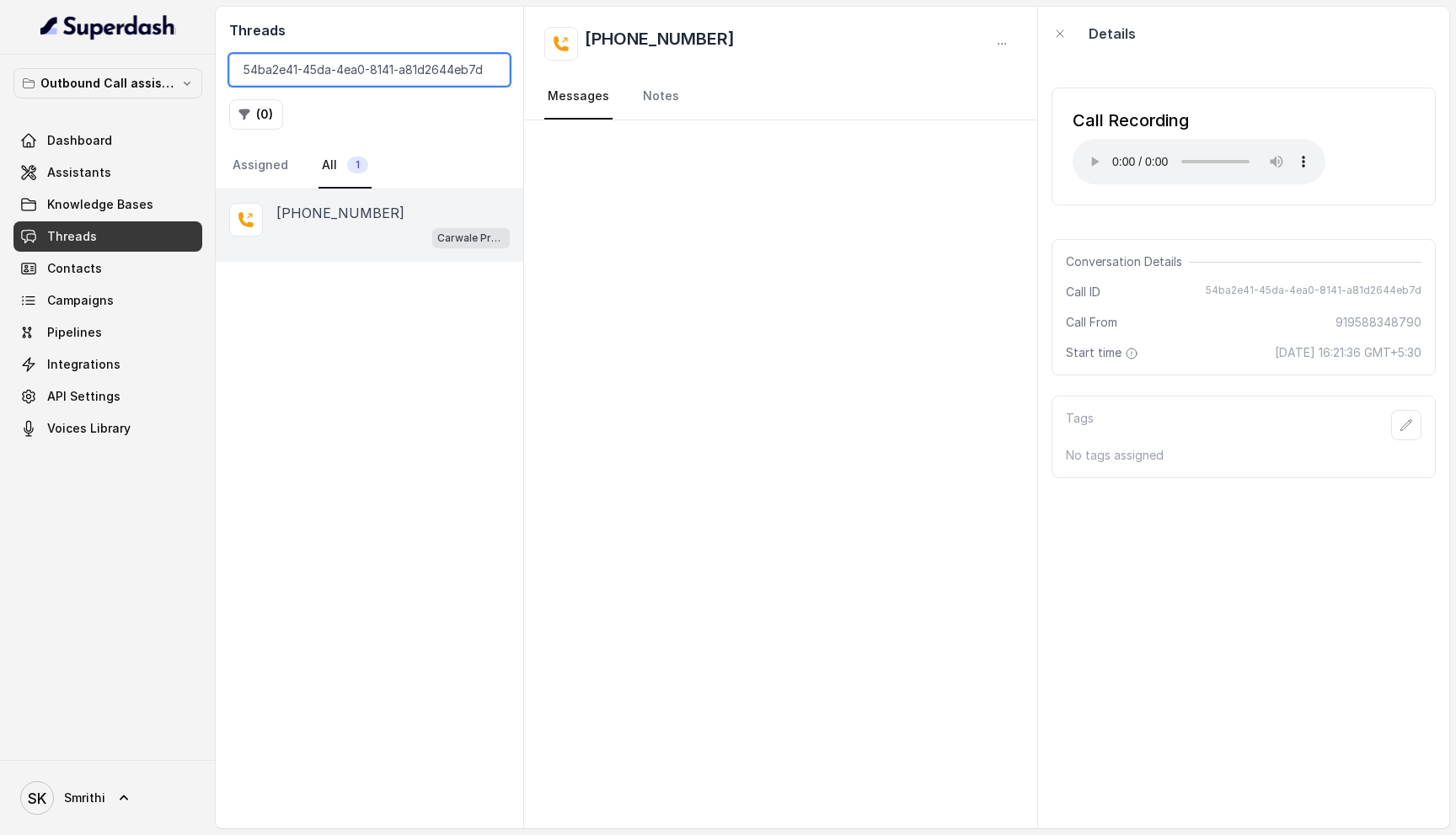
click at [359, 68] on input "54ba2e41-45da-4ea0-8141-a81d2644eb7d" at bounding box center [370, 70] width 281 height 32
paste input "aa9d617d-0633-49de-9edb-59e0c6250e1a"
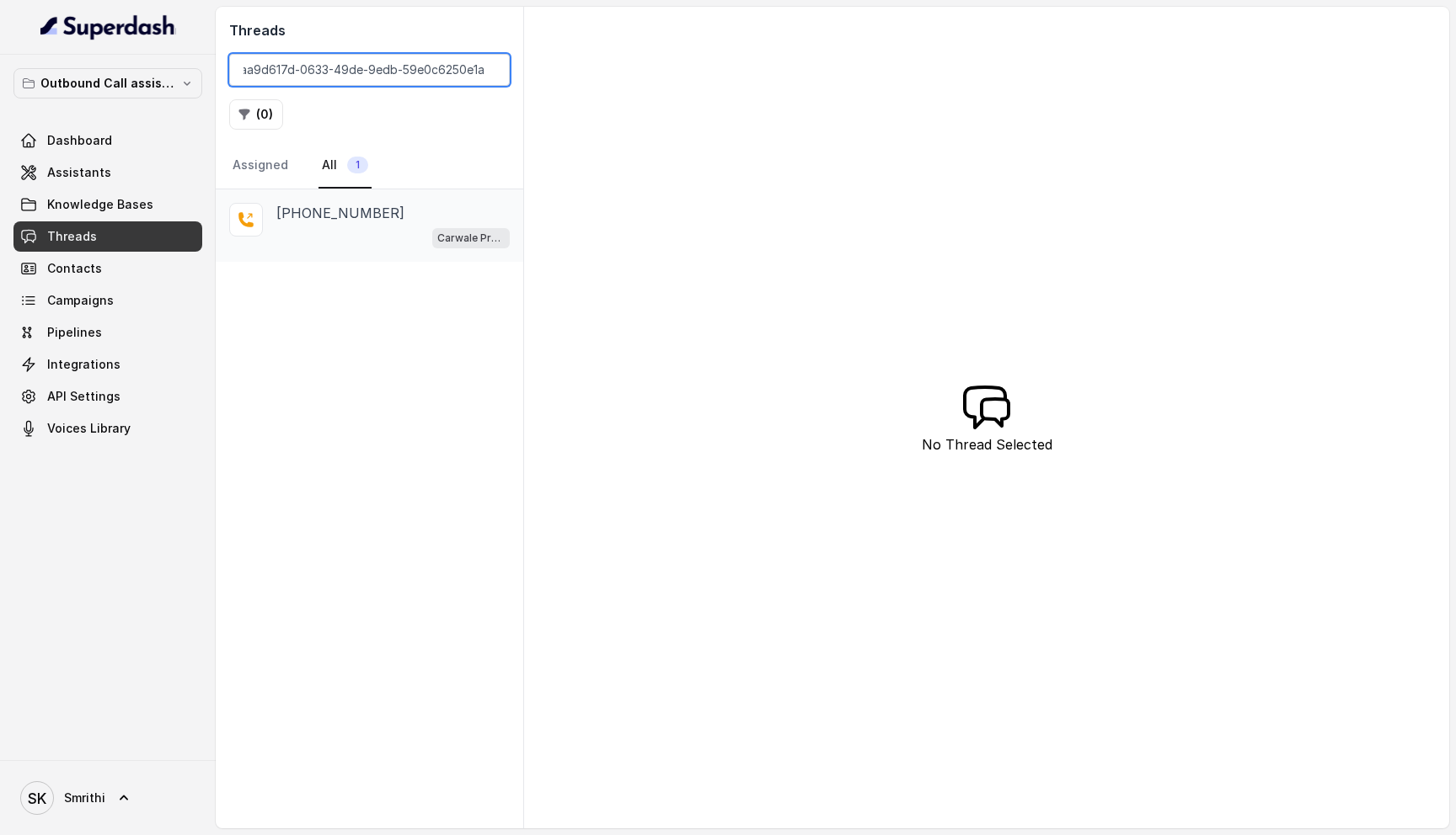
type input "aa9d617d-0633-49de-9edb-59e0c6250e1a"
click at [393, 245] on div "Carwale Premium Voice Assistant" at bounding box center [393, 237] width 234 height 22
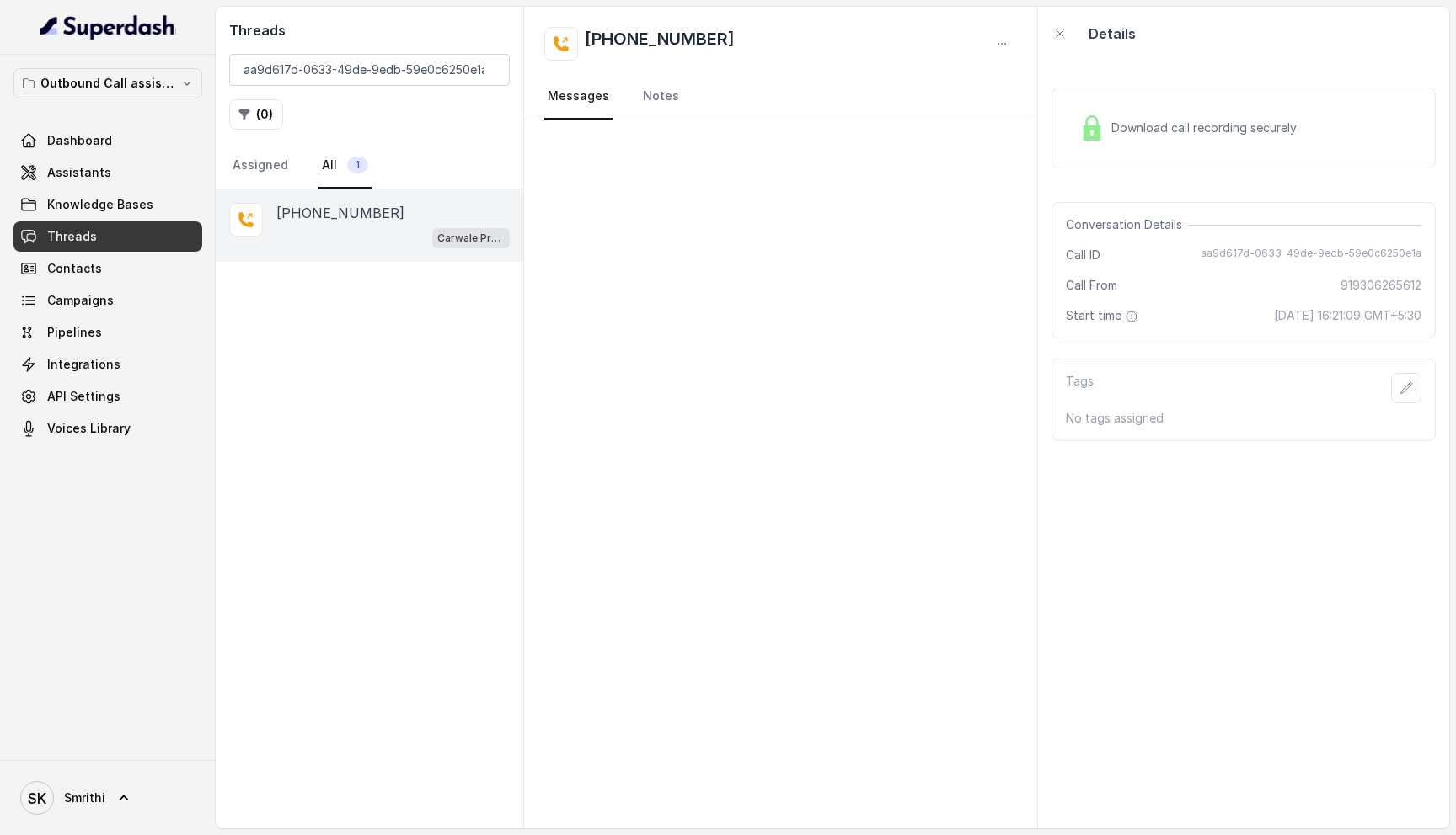
click at [1144, 134] on span "Download call recording securely" at bounding box center [1207, 128] width 192 height 17
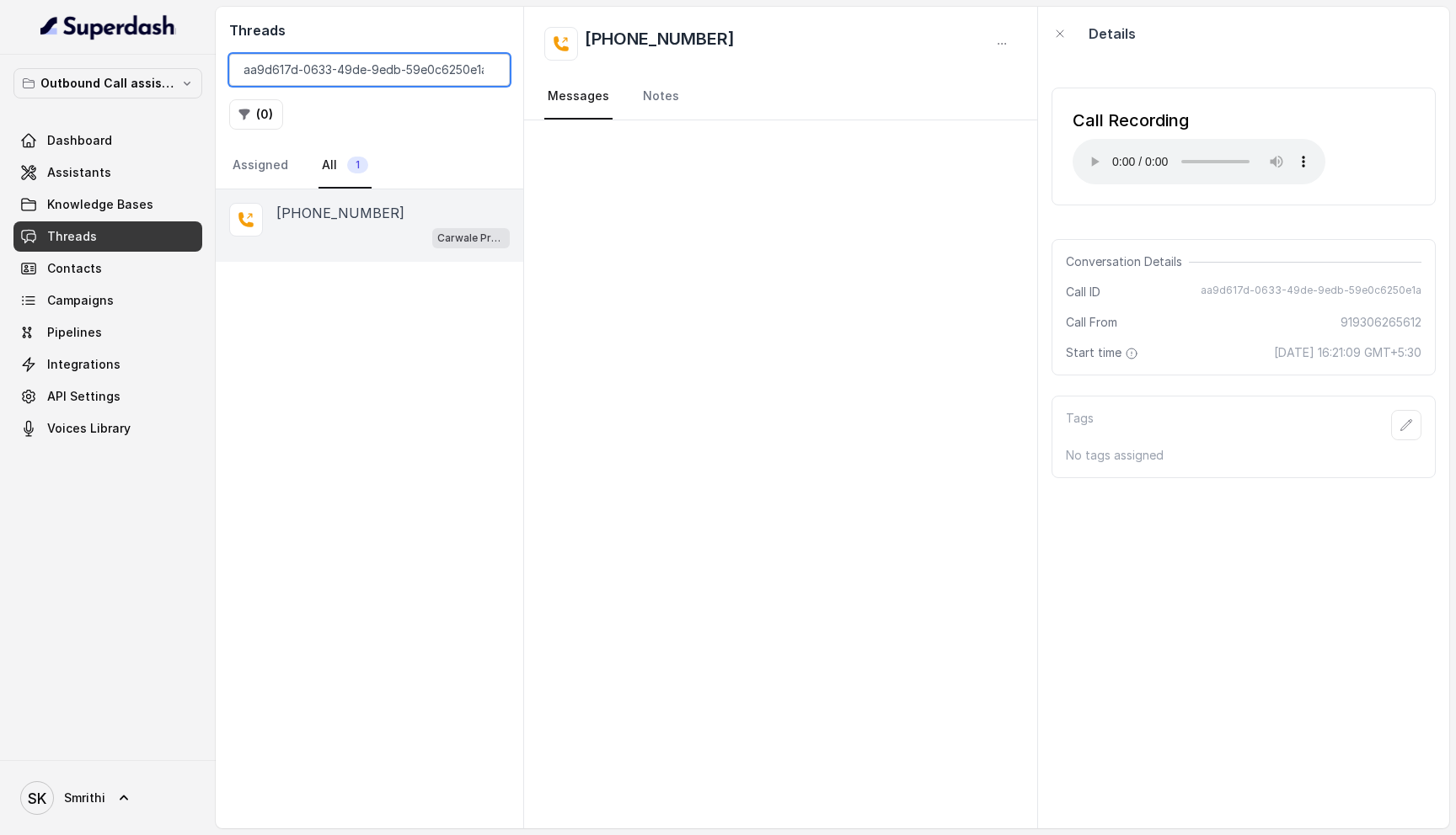
click at [449, 72] on input "aa9d617d-0633-49de-9edb-59e0c6250e1a" at bounding box center [370, 70] width 281 height 32
paste input "6c3aee68-34ca-420b-9e7c-17b05b4c6a9b"
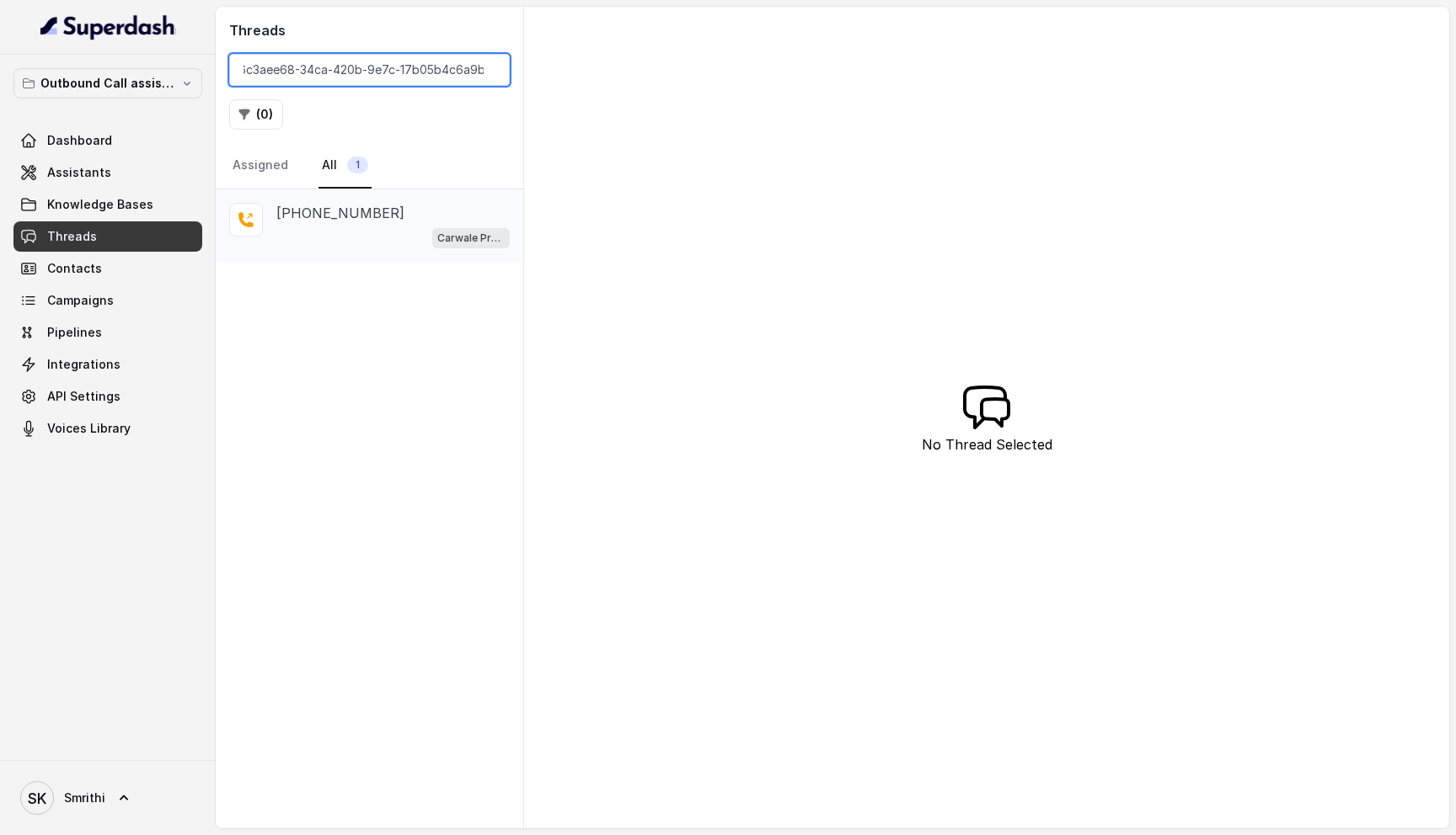
type input "6c3aee68-34ca-420b-9e7c-17b05b4c6a9b"
click at [389, 234] on div "Carwale Premium Voice Assistant" at bounding box center [393, 237] width 234 height 22
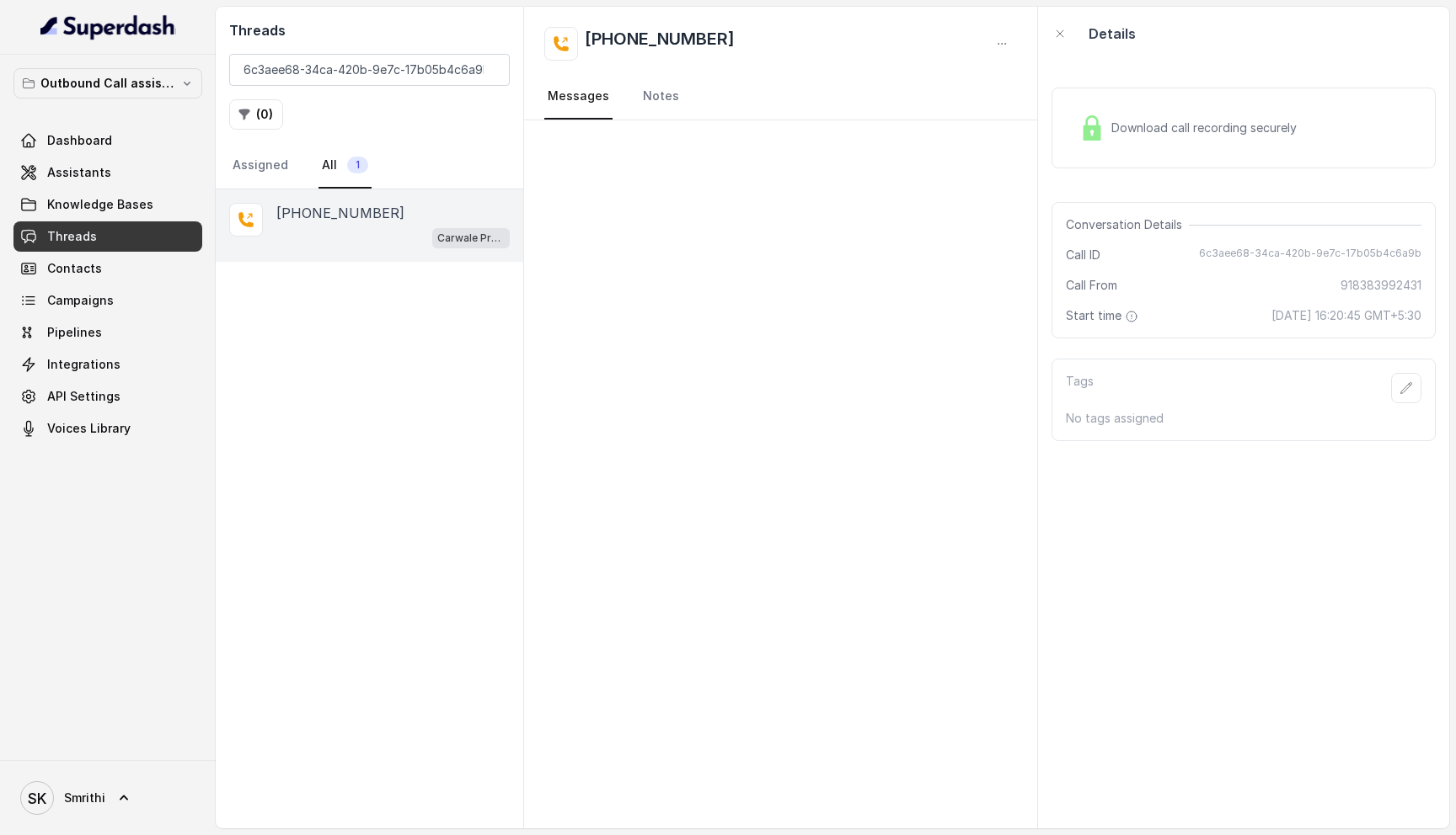
click at [1249, 152] on div "Download call recording securely" at bounding box center [1243, 128] width 384 height 81
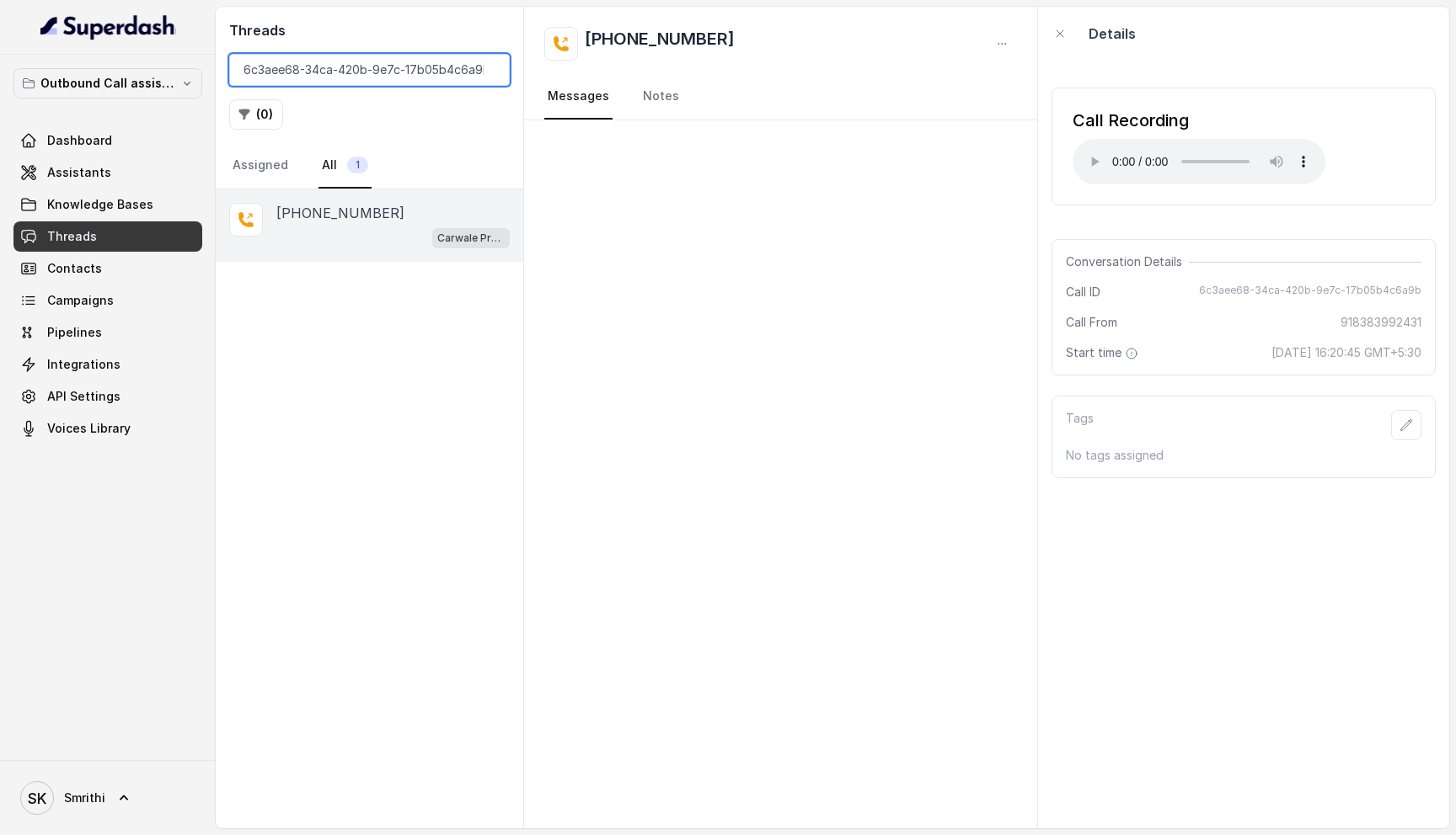
click at [415, 54] on input "6c3aee68-34ca-420b-9e7c-17b05b4c6a9b" at bounding box center [370, 70] width 281 height 32
click at [412, 72] on input "6c3aee68-34ca-420b-9e7c-17b05b4c6a9b" at bounding box center [370, 70] width 281 height 32
paste input "c9d70df8-f966-4730-9689-f2d08cb90425"
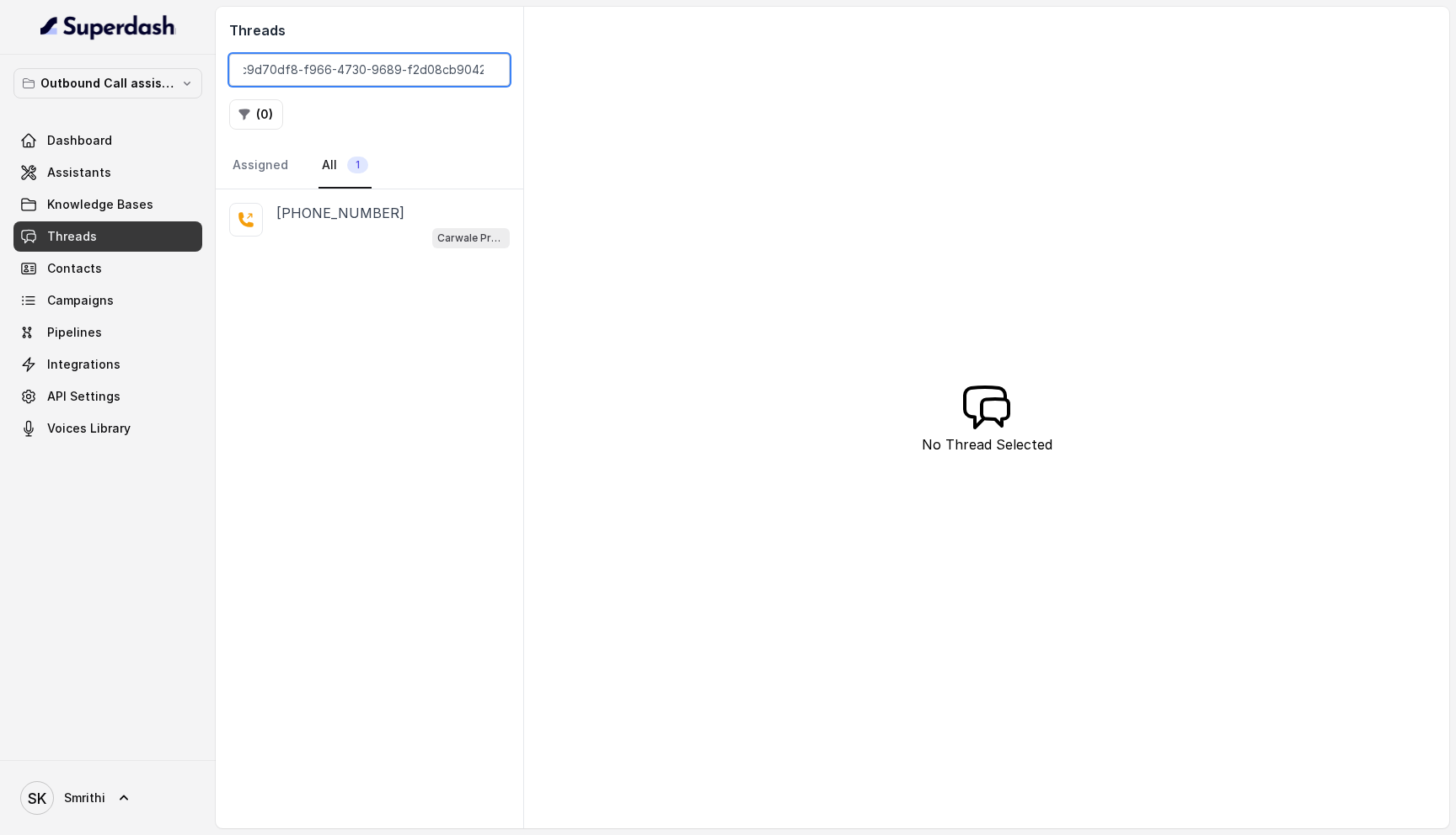
type input "c9d70df8-f966-4730-9689-f2d08cb90425"
click at [389, 226] on div "Carwale Premium Voice Assistant" at bounding box center [393, 237] width 234 height 22
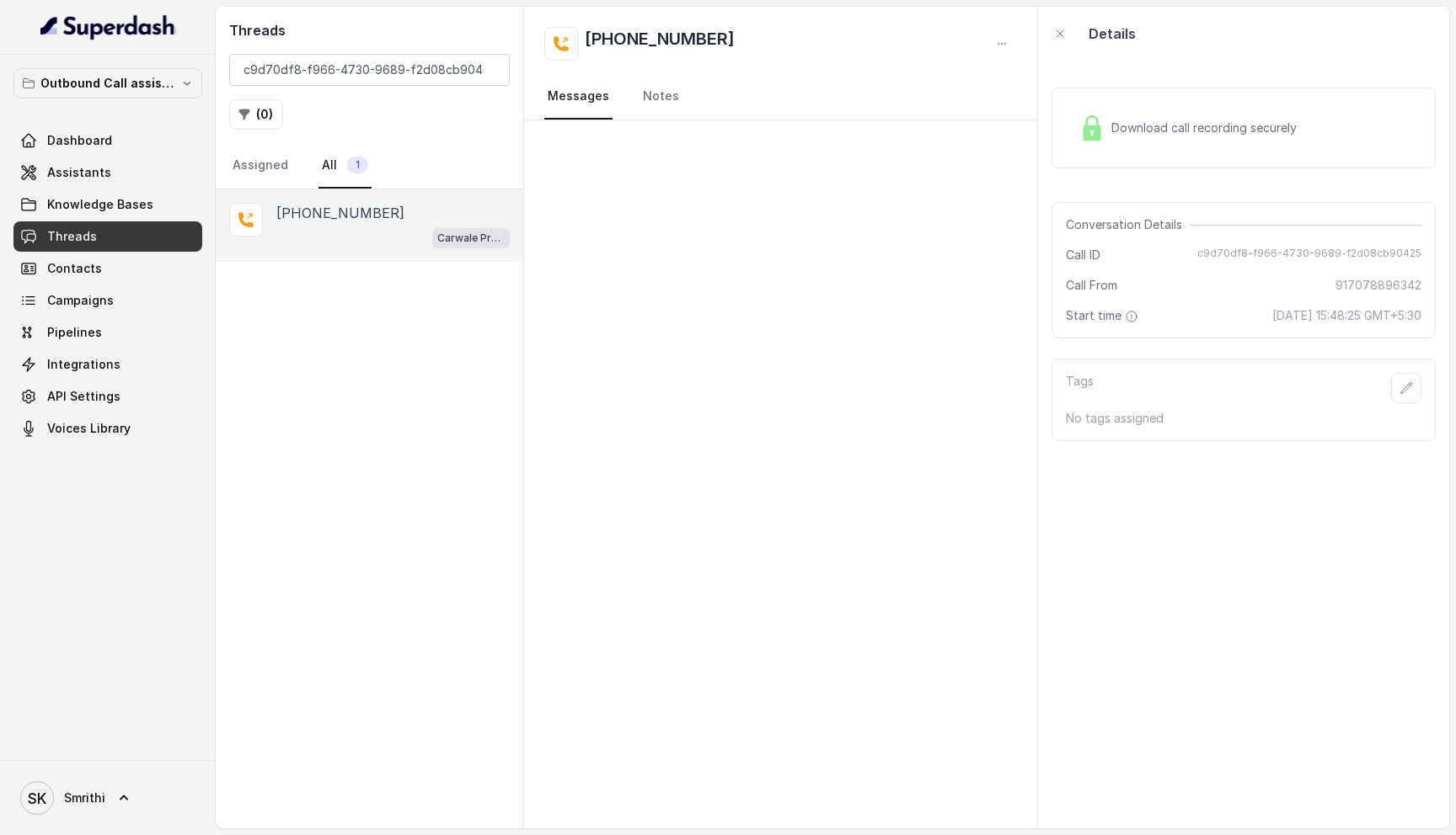
click at [1131, 132] on span "Download call recording securely" at bounding box center [1207, 128] width 192 height 17
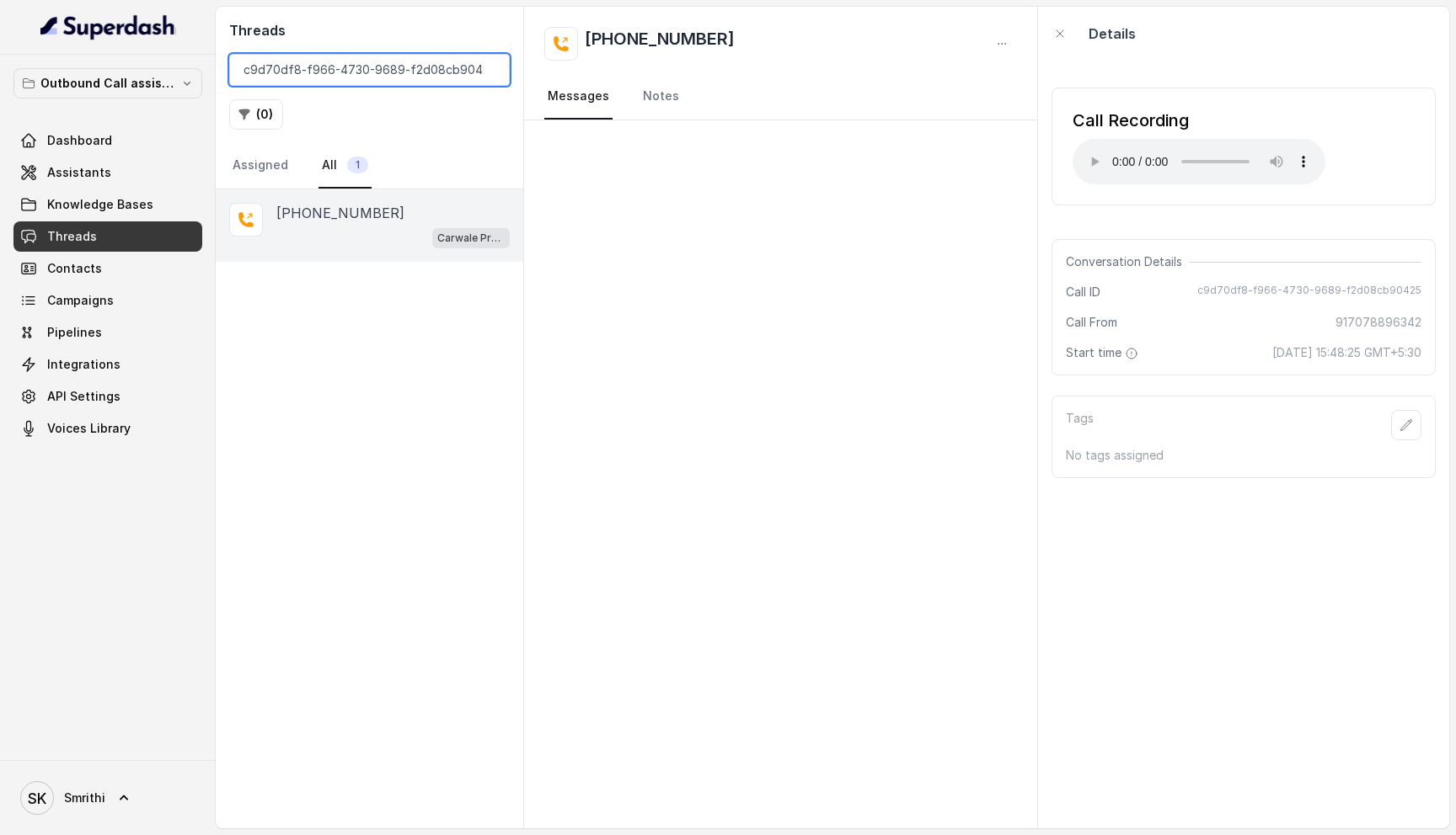
click at [391, 61] on input "c9d70df8-f966-4730-9689-f2d08cb90425" at bounding box center [370, 70] width 281 height 32
paste input "046b22ef-b372-4388-8a5e-5528d744362a"
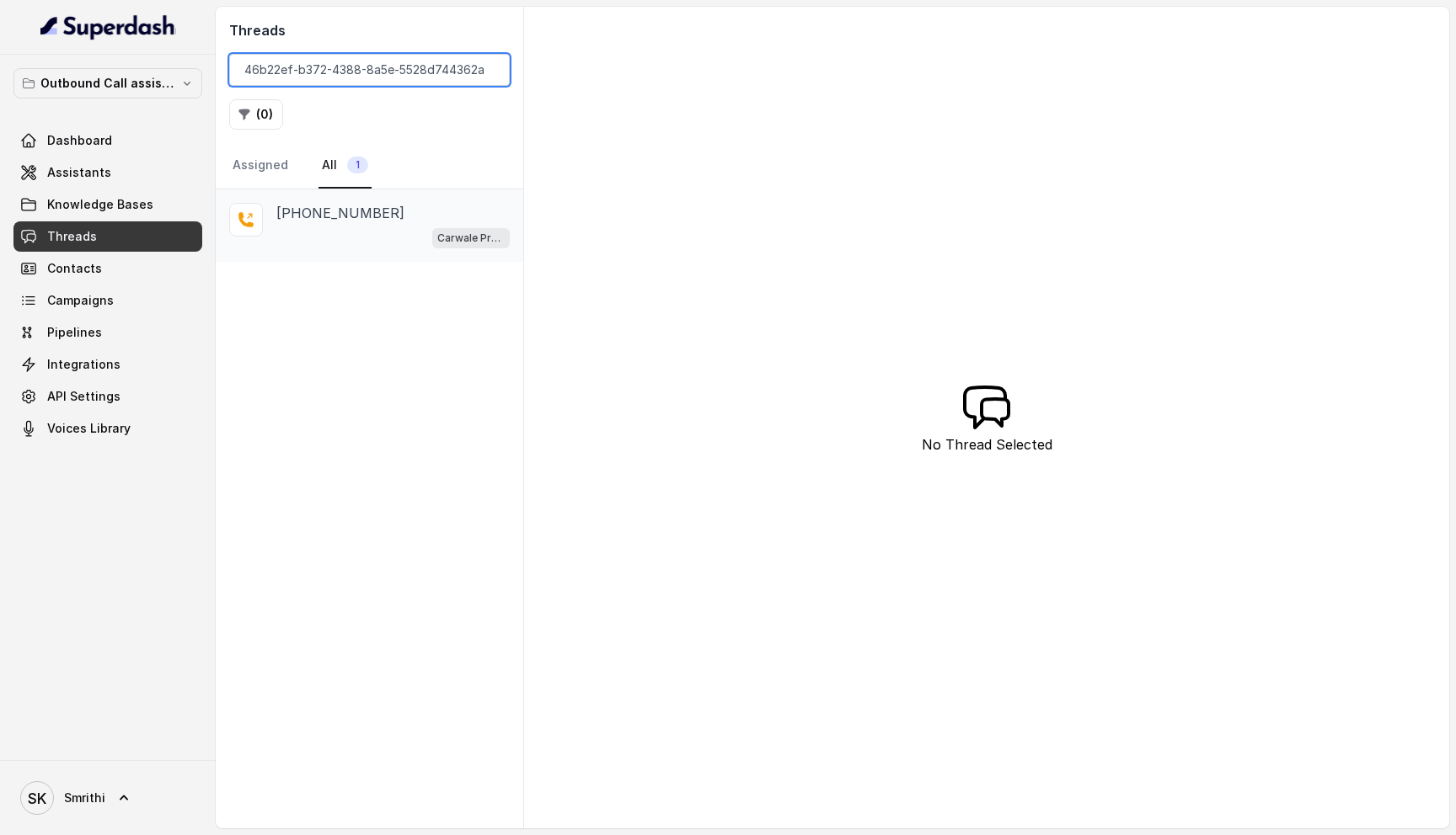
type input "046b22ef-b372-4388-8a5e-5528d744362a"
click at [367, 230] on div "Carwale Premium Voice Assistant" at bounding box center [393, 237] width 234 height 22
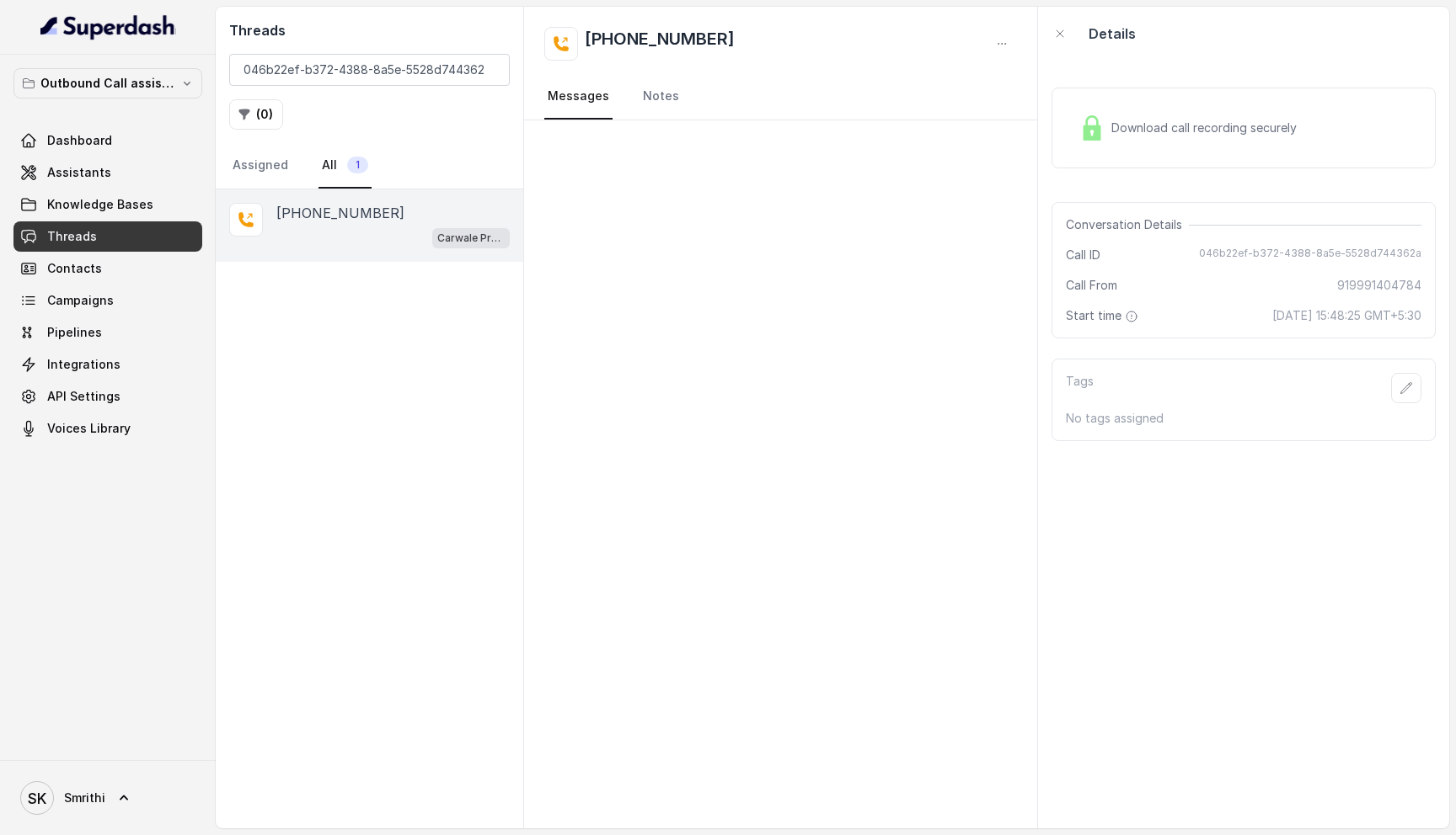
click at [1176, 148] on div "Download call recording securely" at bounding box center [1243, 128] width 384 height 81
